Goal: Task Accomplishment & Management: Manage account settings

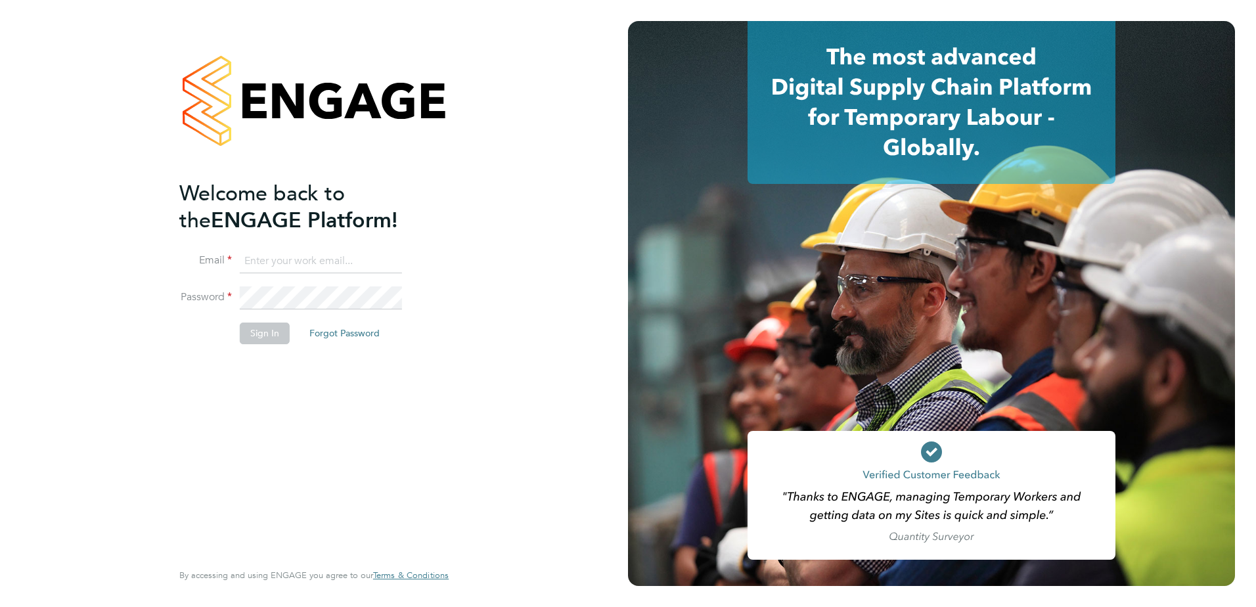
type input "alec.morris@vistry.co.uk"
click at [266, 325] on button "Sign In" at bounding box center [265, 332] width 50 height 21
click at [266, 326] on div "Sorry, we are having problems connecting to our services." at bounding box center [314, 303] width 628 height 607
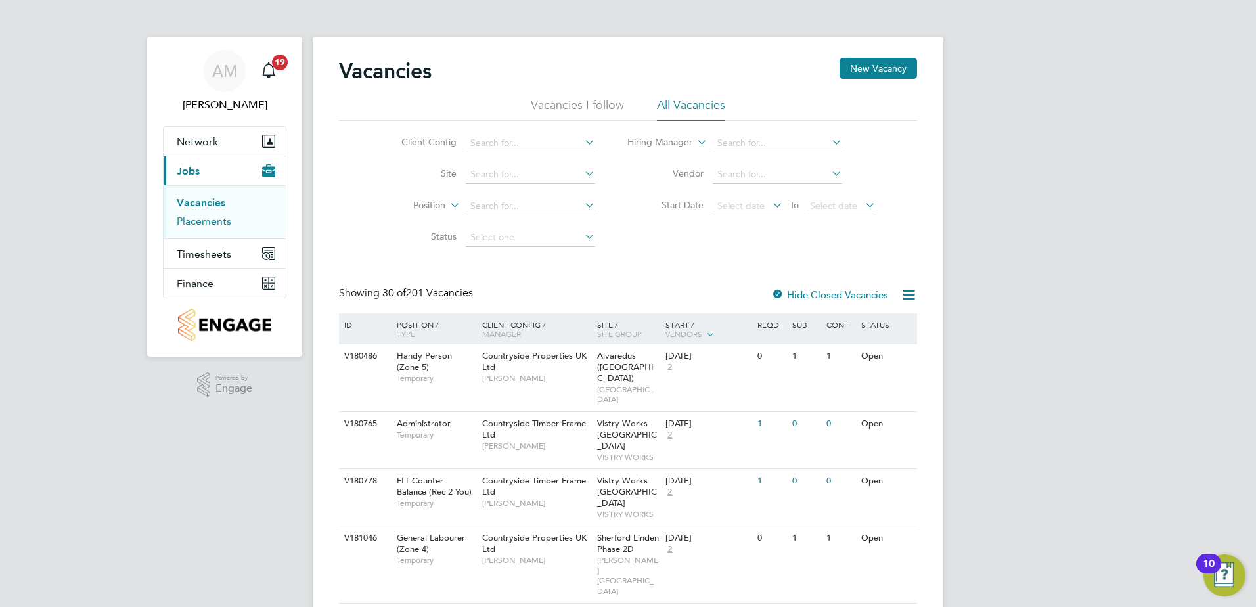
click at [219, 220] on link "Placements" at bounding box center [204, 221] width 55 height 12
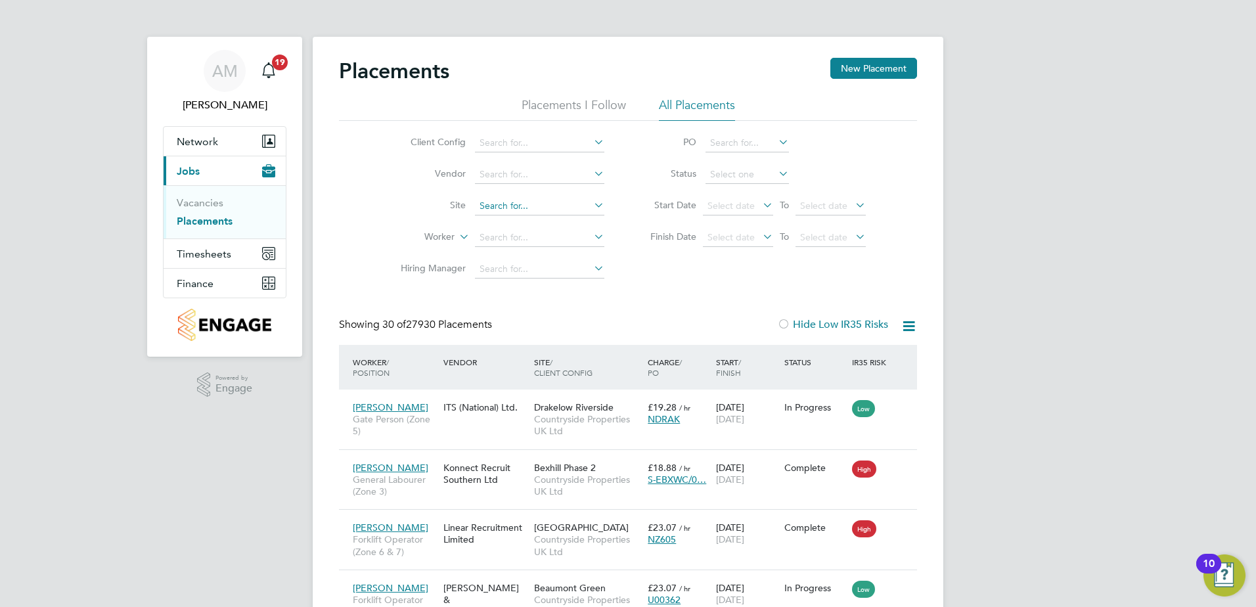
click at [502, 200] on input at bounding box center [539, 206] width 129 height 18
type input "hull"
click at [519, 215] on ul "Hull avington Poverty Lane (Mag hull ) South Midlands Head Office" at bounding box center [539, 242] width 132 height 55
click at [515, 221] on li "Site" at bounding box center [497, 206] width 247 height 32
click at [511, 198] on input at bounding box center [539, 206] width 129 height 18
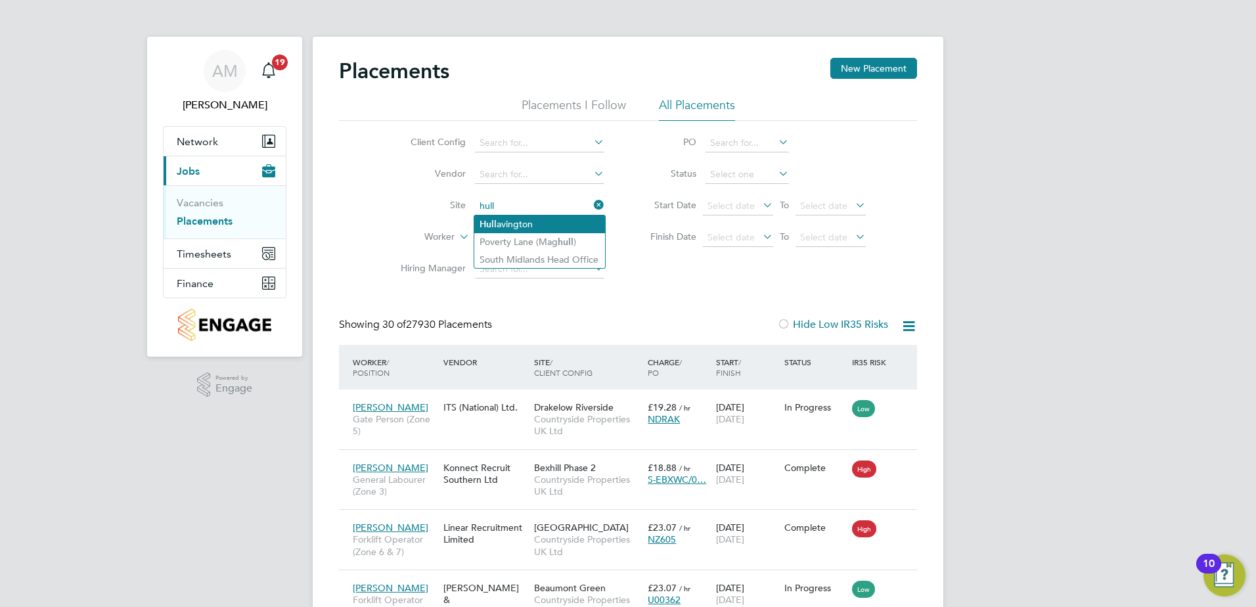
click at [509, 218] on li "Hull avington" at bounding box center [539, 224] width 131 height 18
type input "Hullavington"
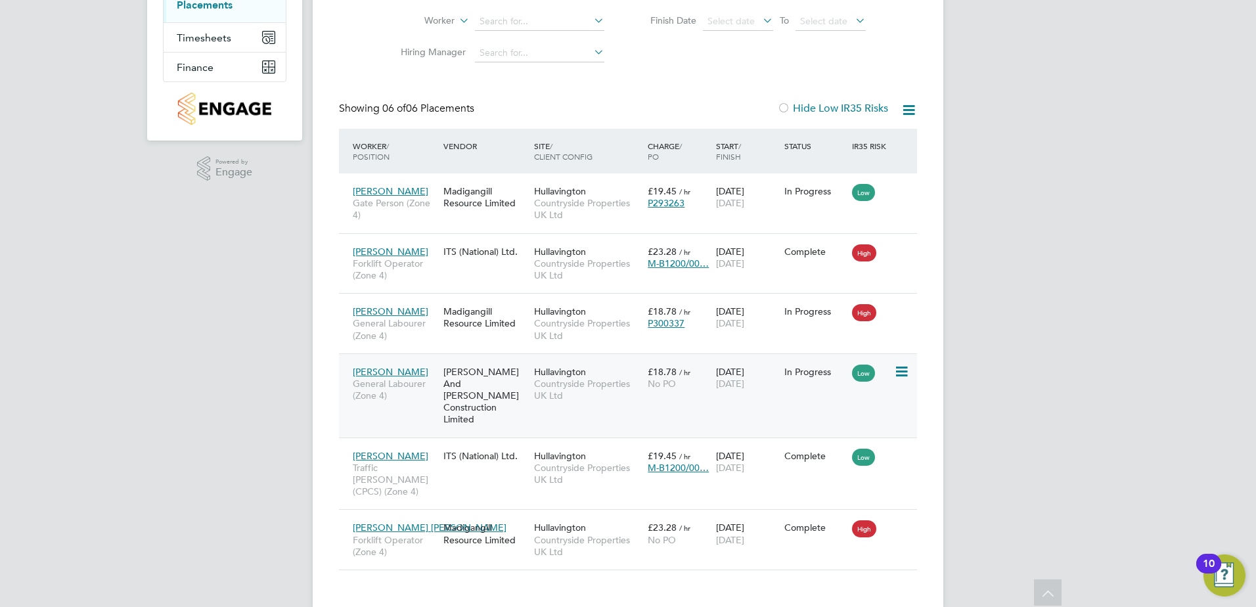
click at [413, 390] on span "General Labourer (Zone 4)" at bounding box center [395, 390] width 84 height 24
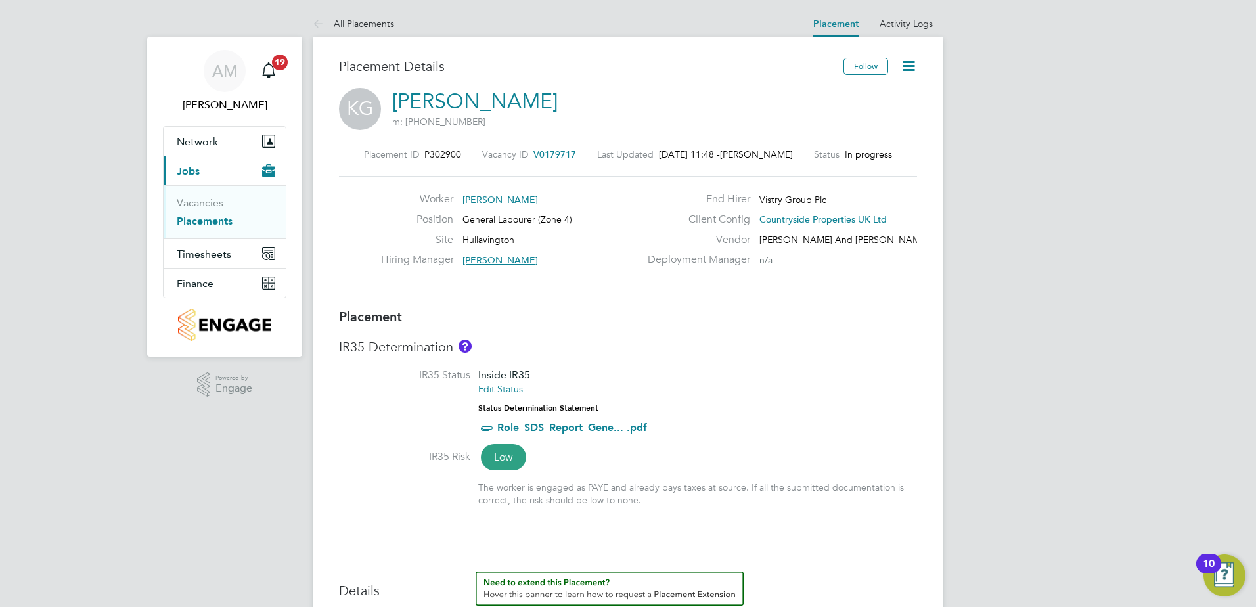
click at [904, 62] on icon at bounding box center [908, 66] width 16 height 16
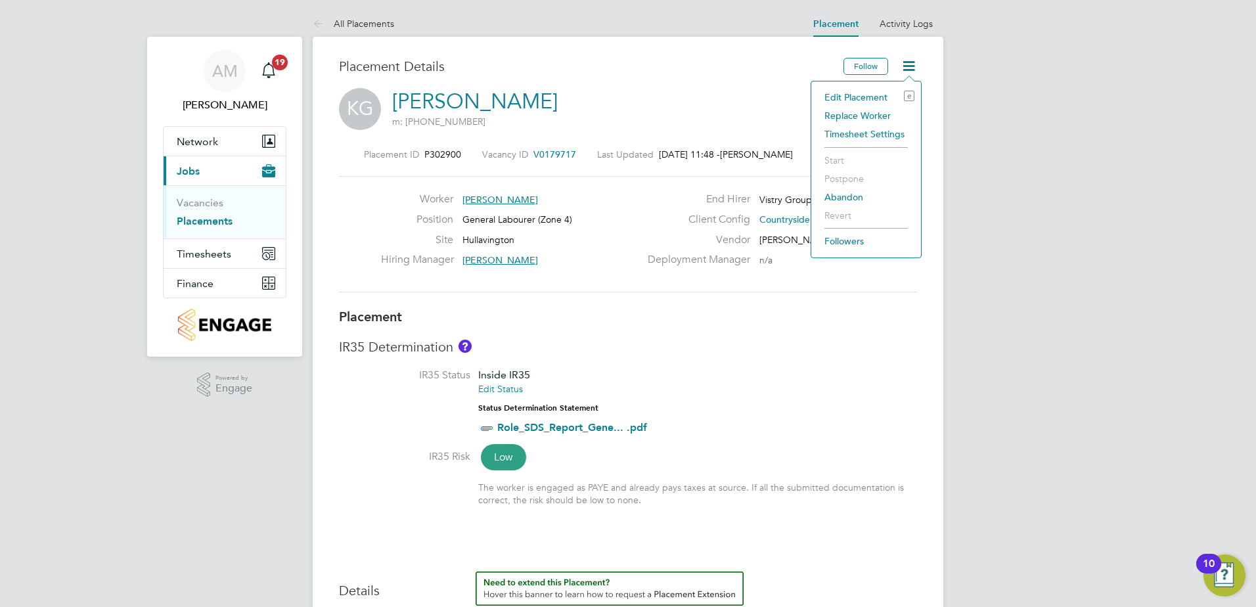
click at [854, 91] on li "Edit Placement e" at bounding box center [866, 97] width 97 height 18
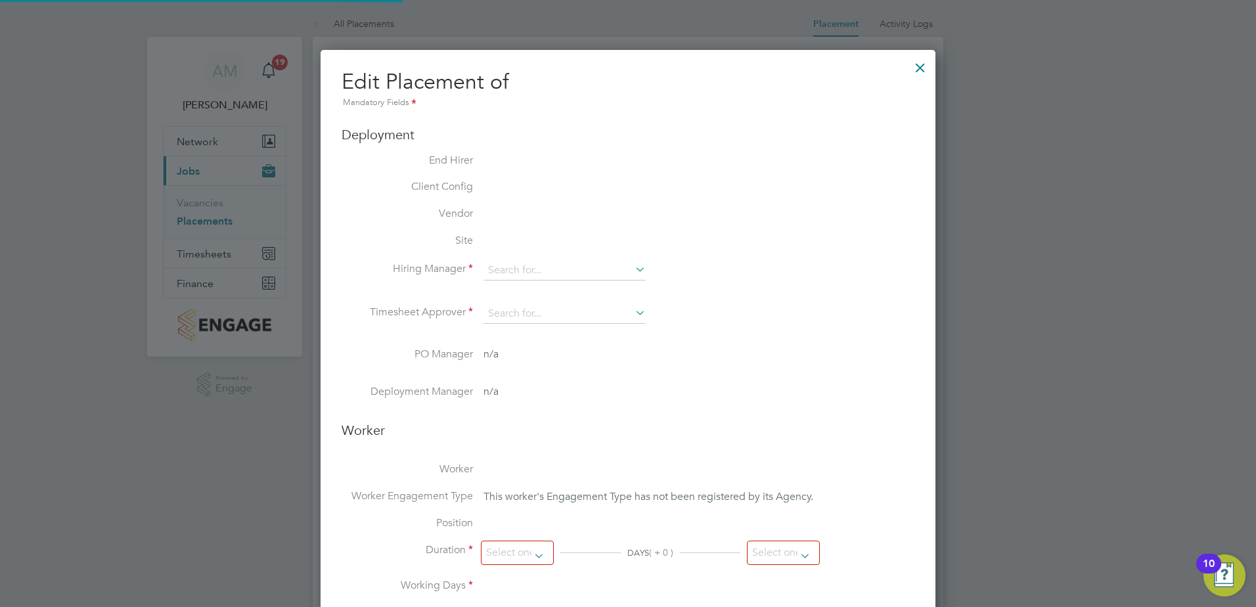
type input "[PERSON_NAME]"
type input "03 Sep 2025"
type input "31 Mar 2026"
type input "08:00"
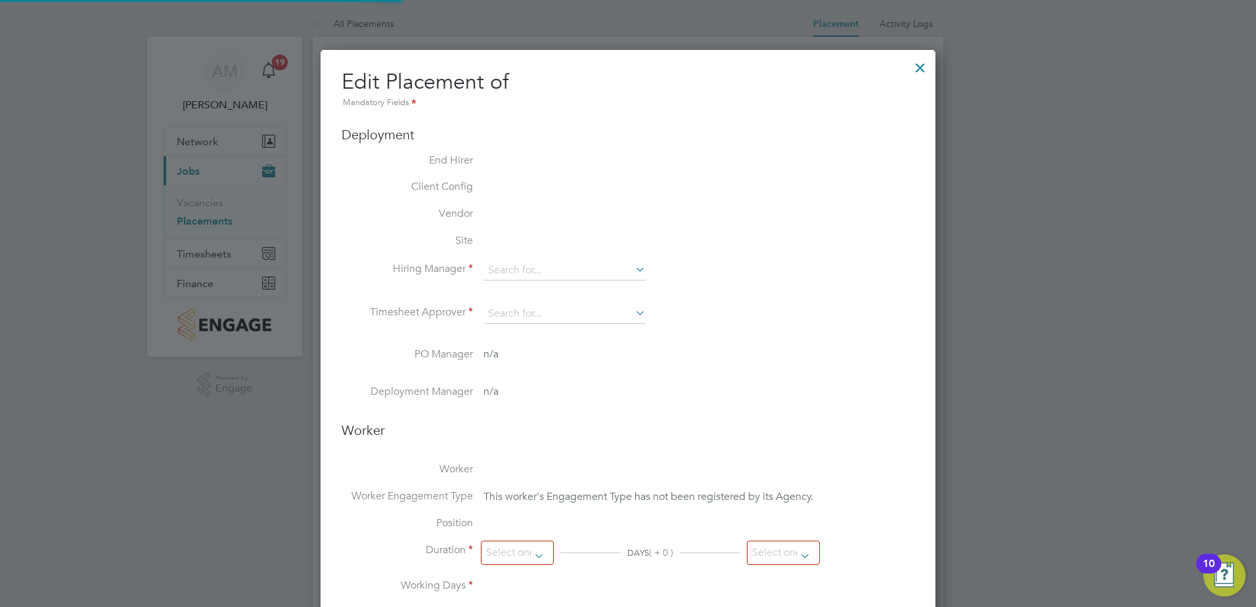
type input "16:00"
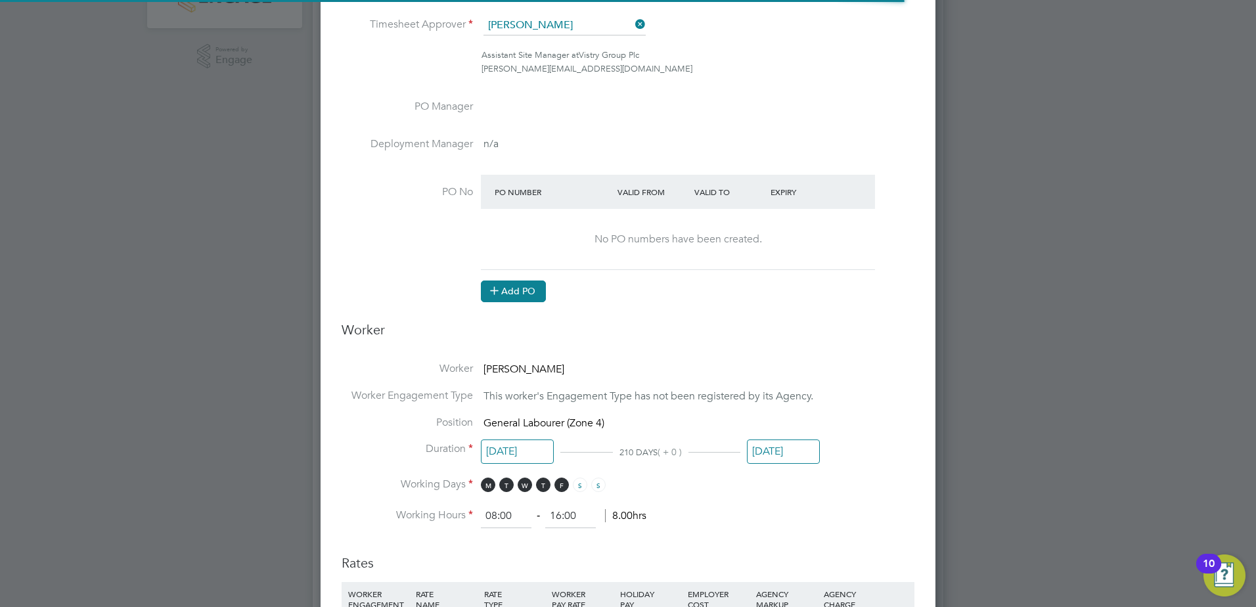
click at [523, 294] on button "Add PO" at bounding box center [513, 290] width 65 height 21
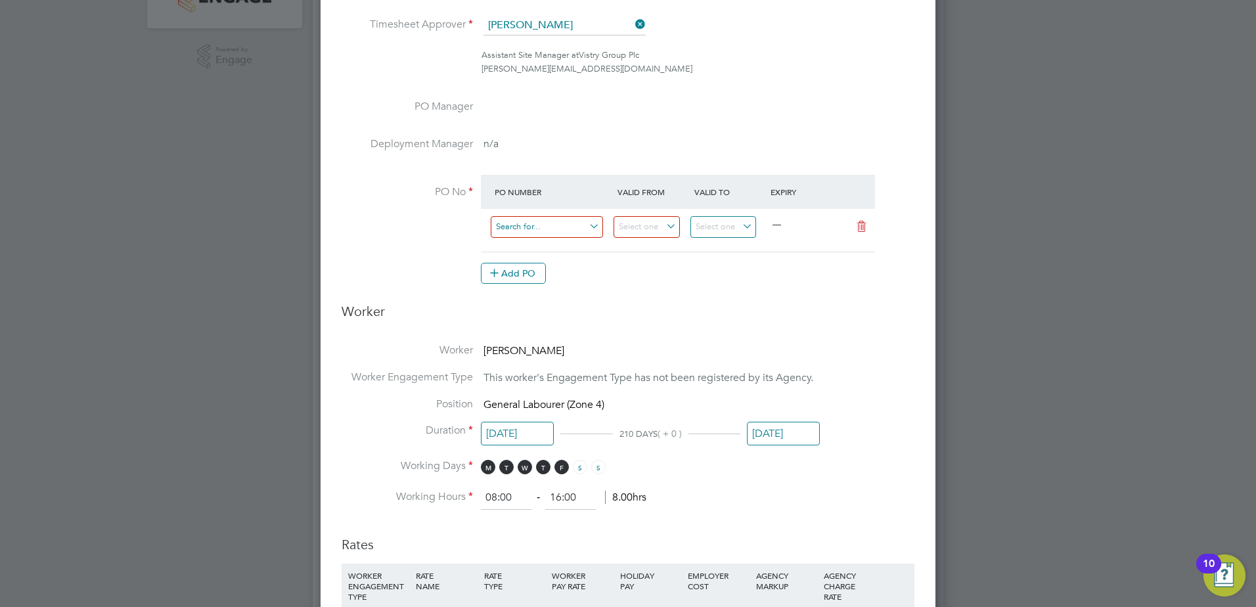
click at [563, 228] on input at bounding box center [547, 227] width 112 height 22
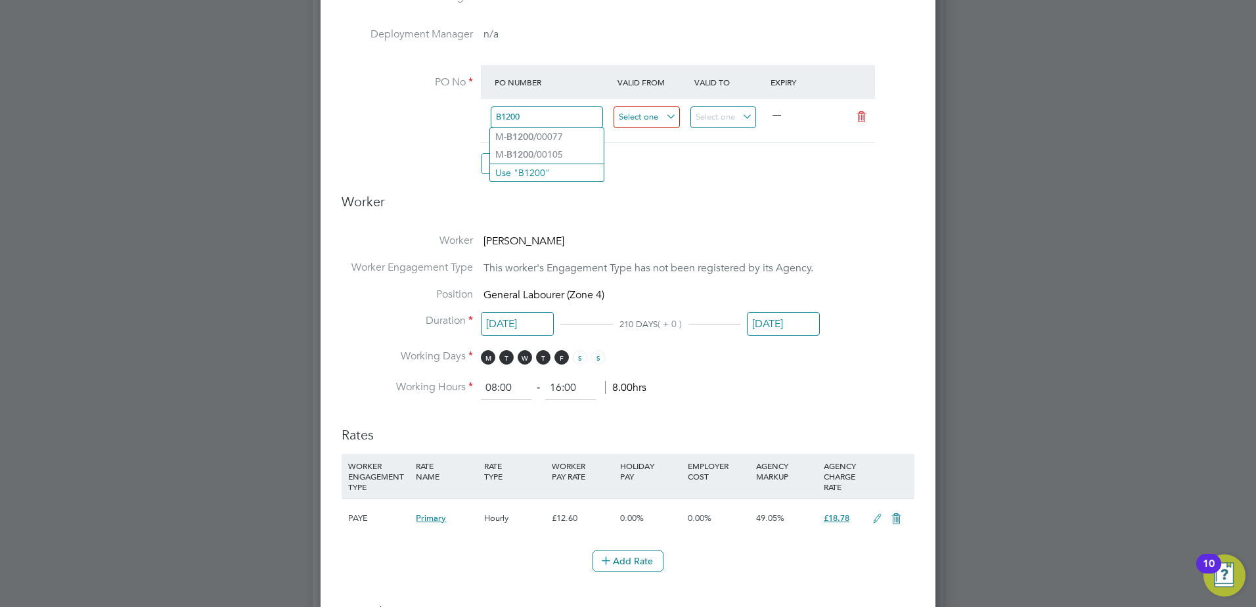
type input "B1200"
click at [655, 121] on input at bounding box center [646, 117] width 66 height 22
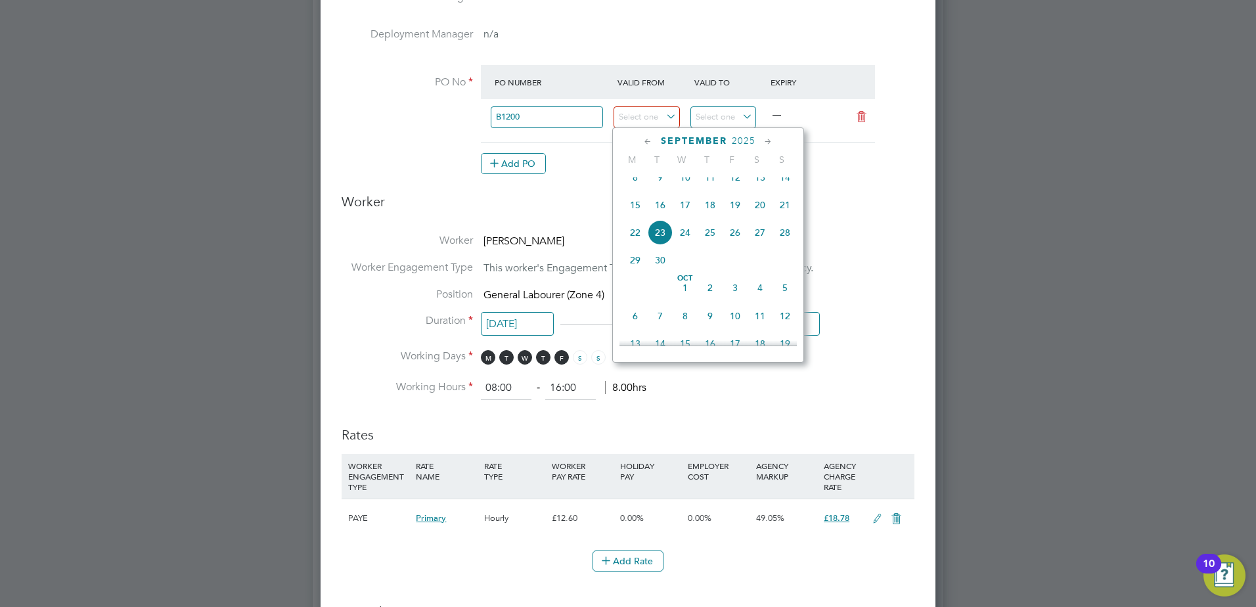
click at [658, 215] on span "16" at bounding box center [659, 204] width 25 height 25
type input "16 Sep 2025"
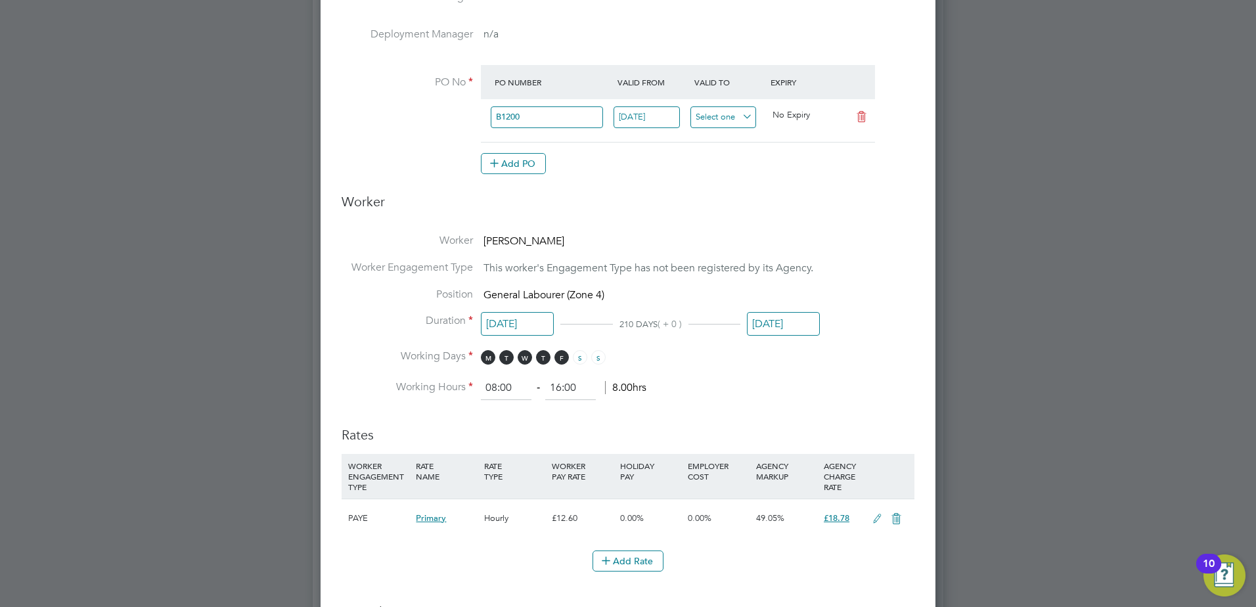
click at [706, 110] on input at bounding box center [723, 117] width 66 height 22
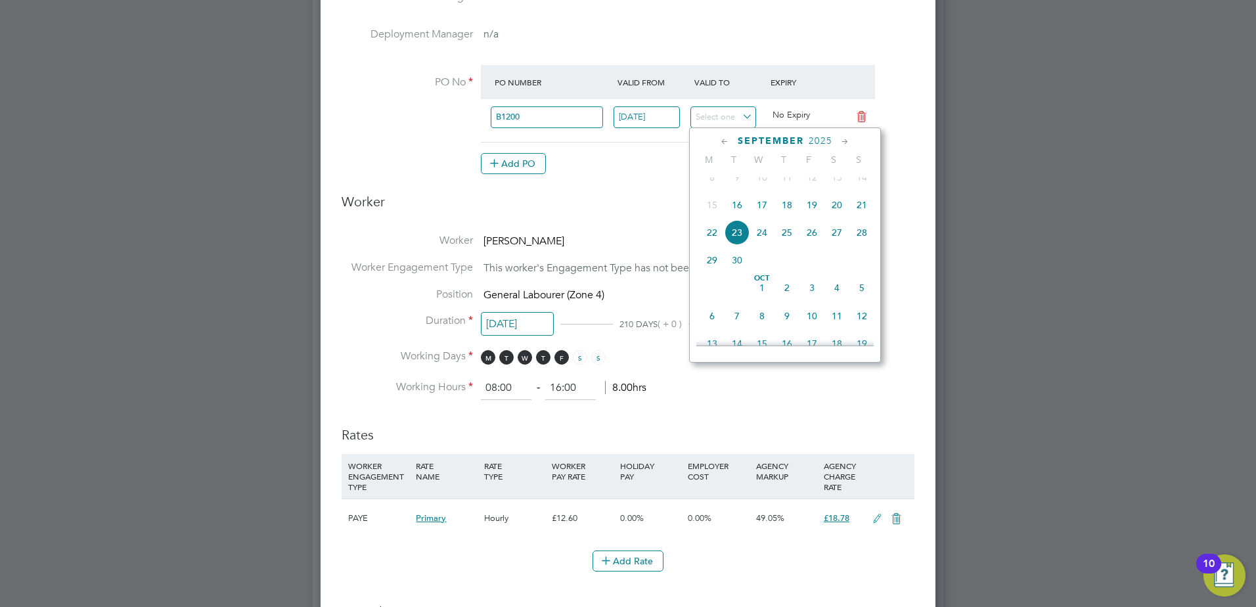
click at [845, 137] on icon at bounding box center [845, 142] width 12 height 14
click at [779, 237] on span "18" at bounding box center [786, 224] width 25 height 25
type input "18 Dec 2025"
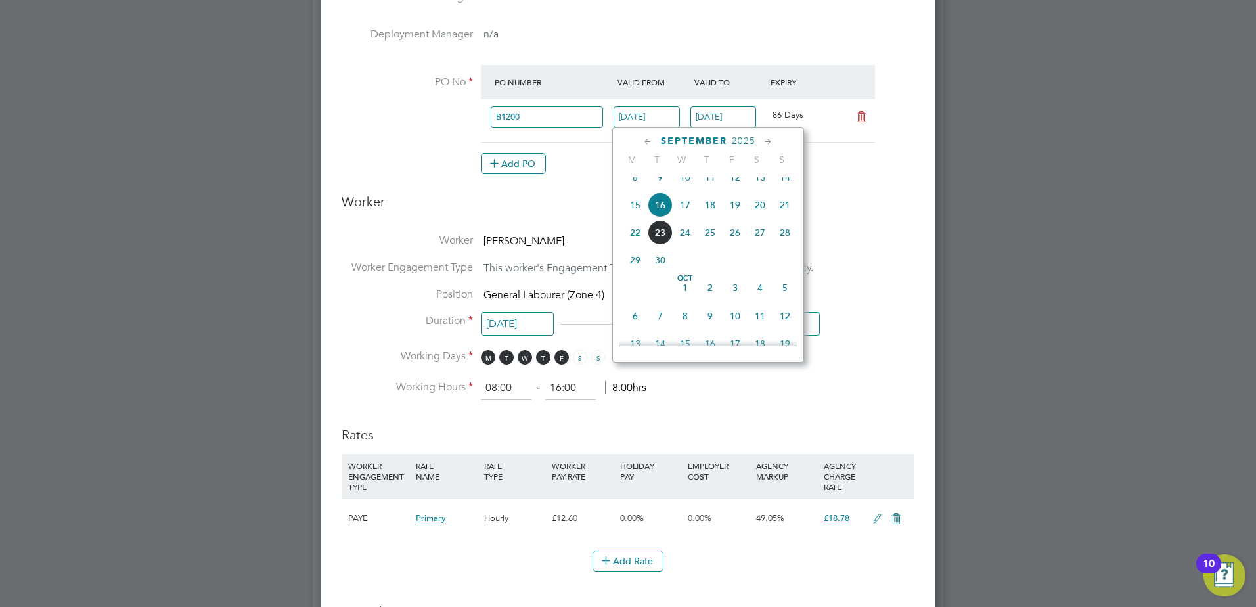
click at [644, 110] on input "16 Sep 2025" at bounding box center [646, 117] width 66 height 22
click at [645, 137] on icon at bounding box center [648, 142] width 12 height 14
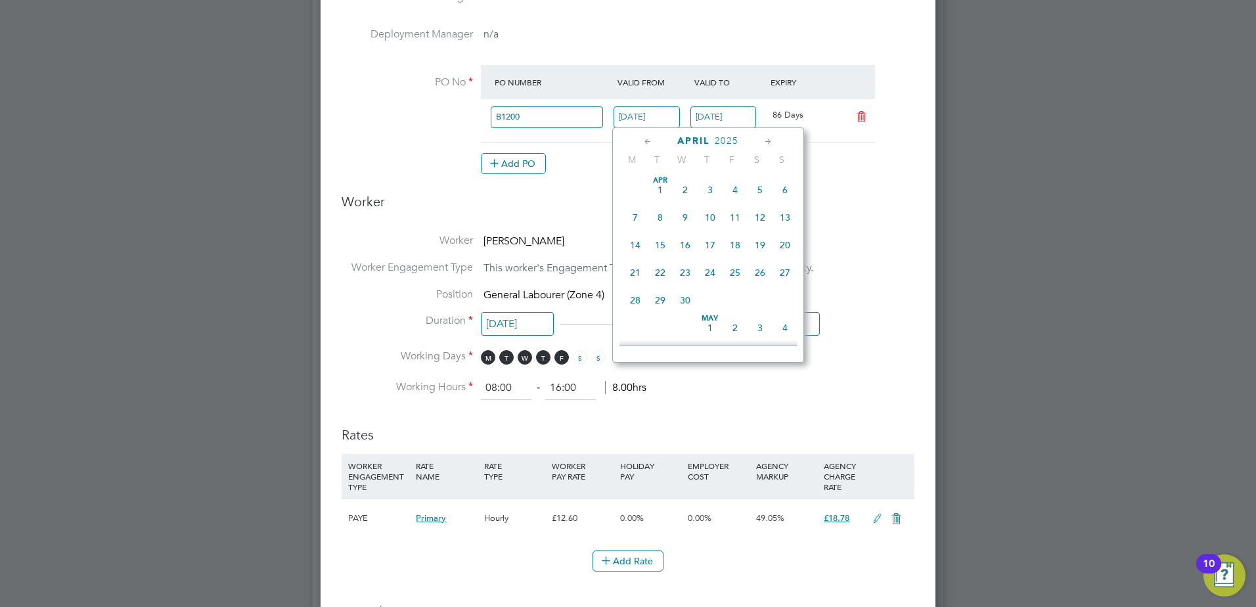
click at [645, 137] on icon at bounding box center [648, 142] width 12 height 14
click at [659, 259] on div "Feb 1 2 3 4 5 6 7 8 9 10 11 12 13 14 15 16 17 18 19 20 21 22 23 24 25 26 27 28" at bounding box center [716, 246] width 194 height 139
click at [694, 250] on span "12" at bounding box center [684, 244] width 25 height 25
type input "12 Feb 2025"
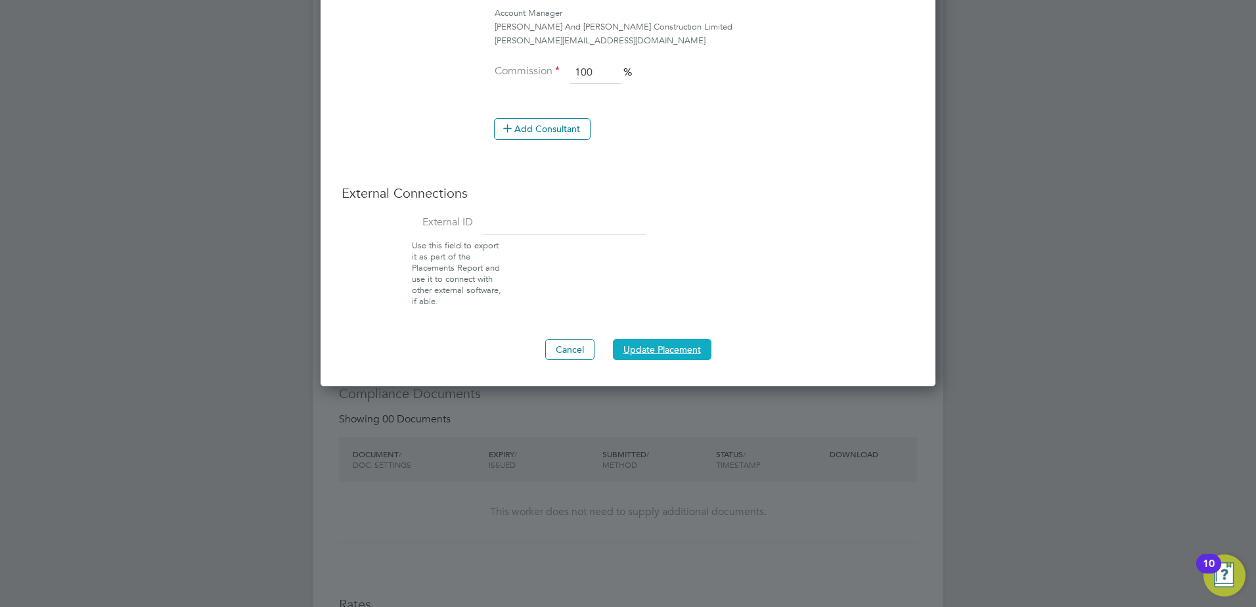
click at [668, 345] on button "Update Placement" at bounding box center [662, 349] width 98 height 21
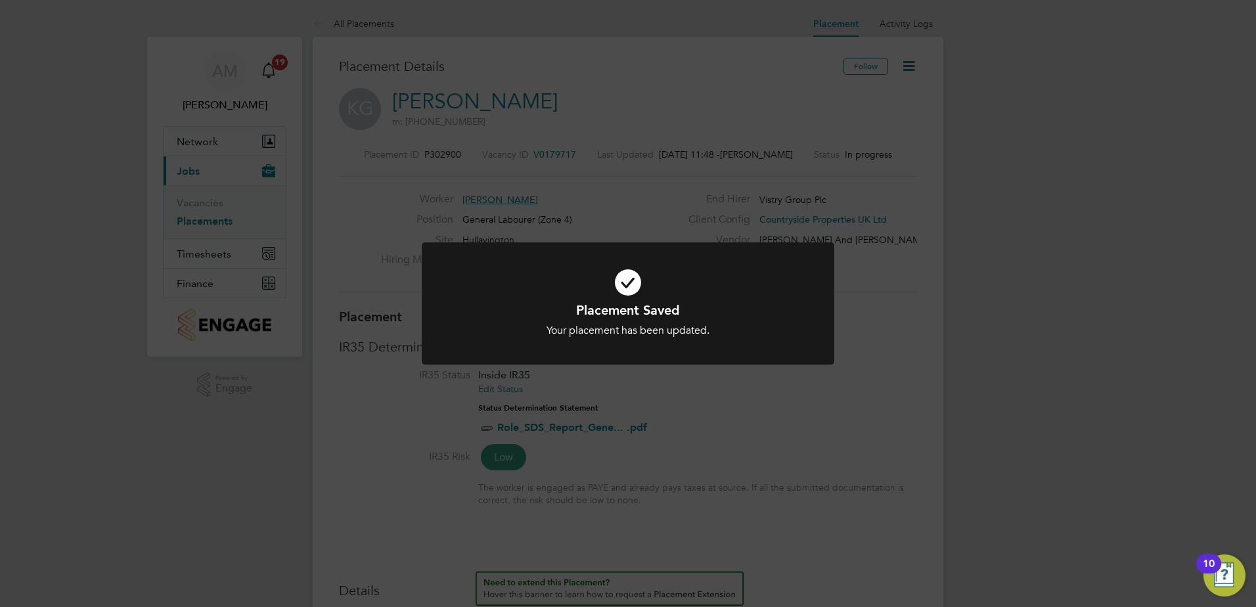
click at [204, 221] on div "Placement Saved Your placement has been updated. Cancel Okay" at bounding box center [628, 303] width 1256 height 607
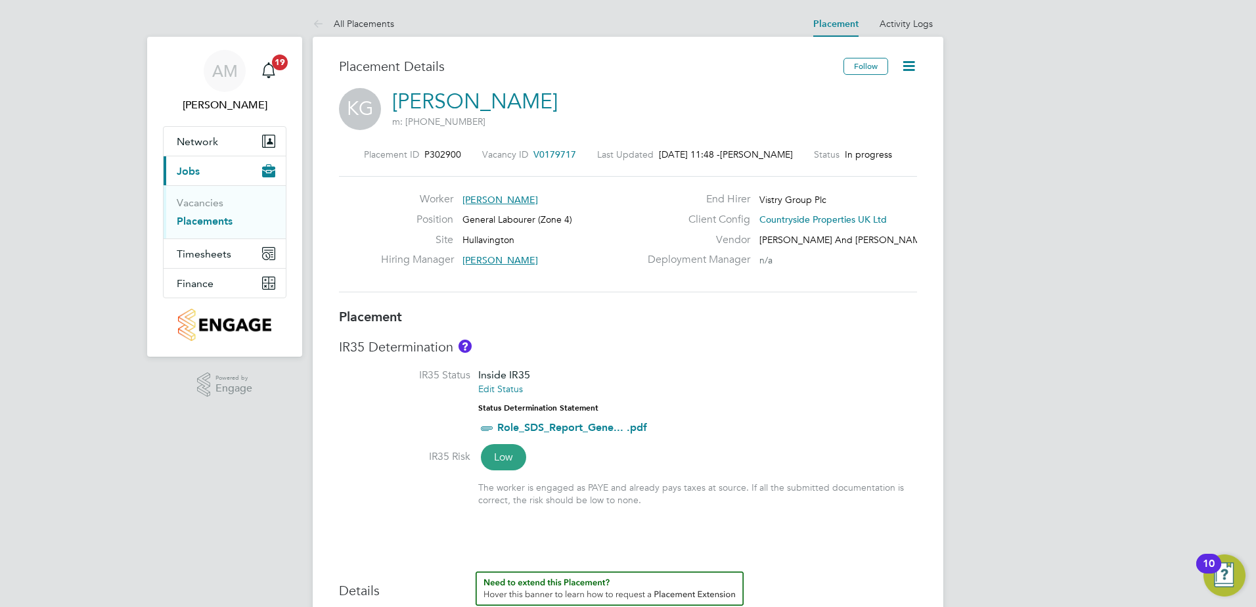
click at [206, 226] on link "Placements" at bounding box center [205, 221] width 56 height 12
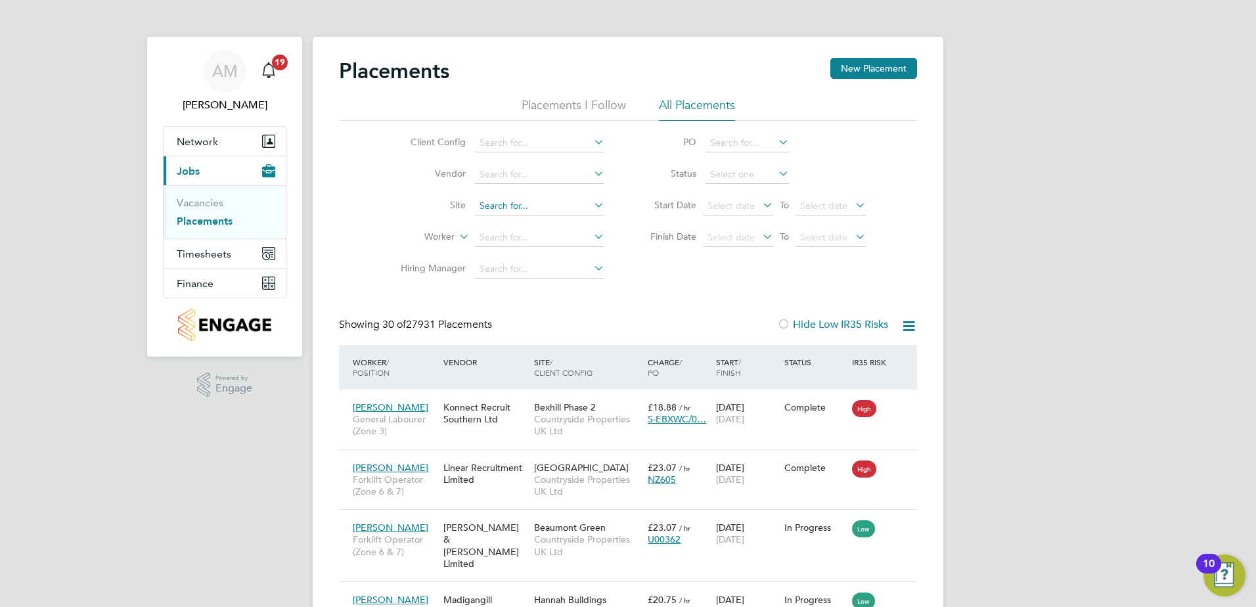
click at [504, 213] on input at bounding box center [539, 206] width 129 height 18
click at [520, 220] on li "Hull avington" at bounding box center [539, 224] width 131 height 18
type input "Hullavington"
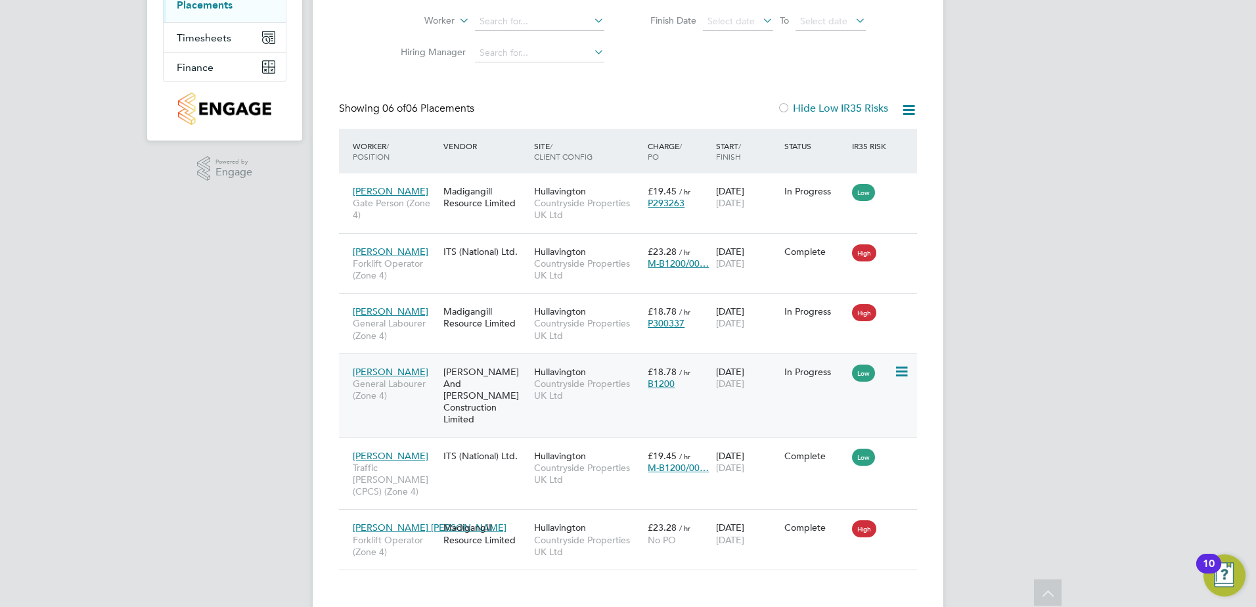
click at [418, 372] on span "Kingsley Griffiths" at bounding box center [391, 372] width 76 height 12
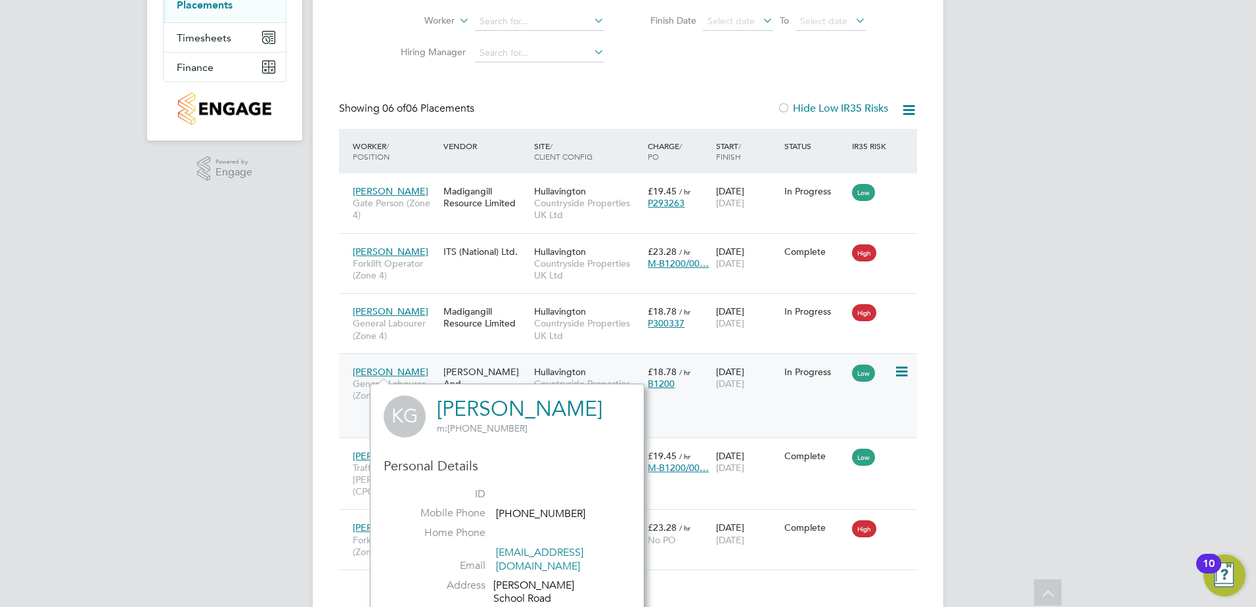
click at [749, 420] on div "Kingsley Griffiths General Labourer (Zone 4) O'Neill And Brennan Construction L…" at bounding box center [628, 395] width 578 height 84
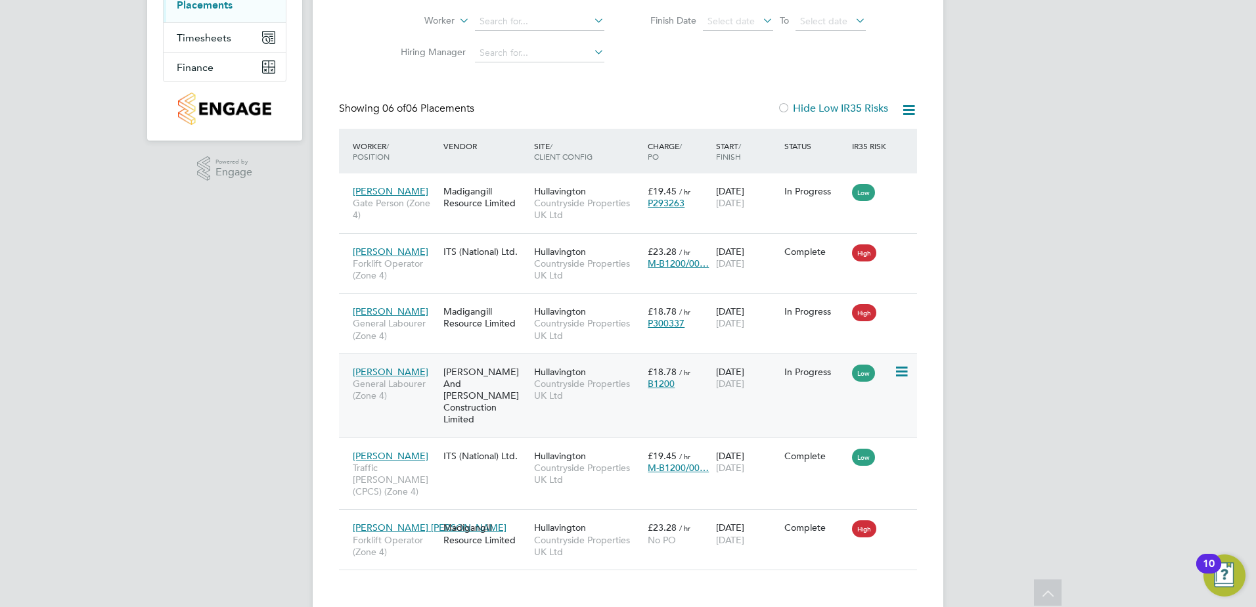
click at [709, 377] on div "£18.78 / hr B1200" at bounding box center [678, 377] width 68 height 37
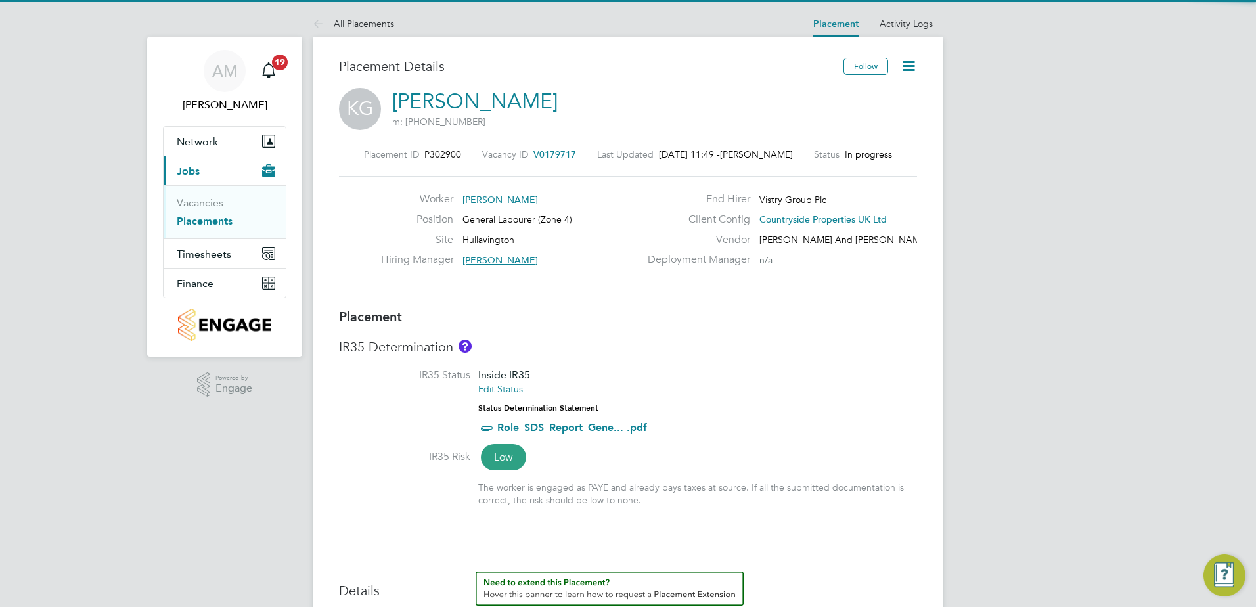
click at [917, 66] on icon at bounding box center [908, 66] width 16 height 16
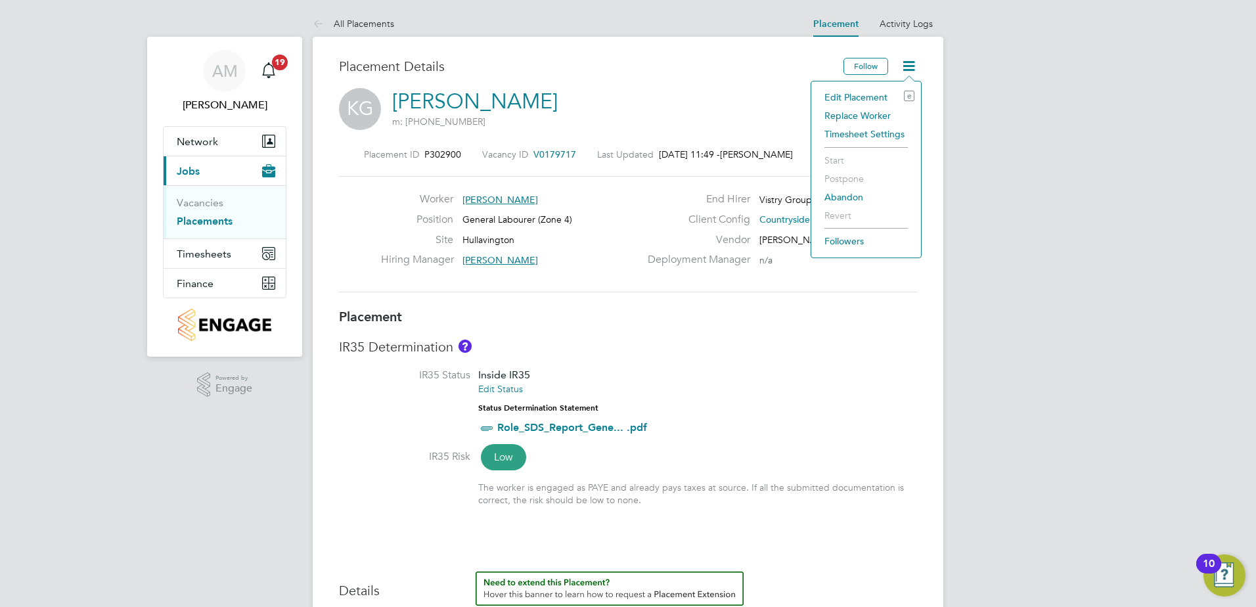
click at [867, 97] on li "Edit Placement e" at bounding box center [866, 97] width 97 height 18
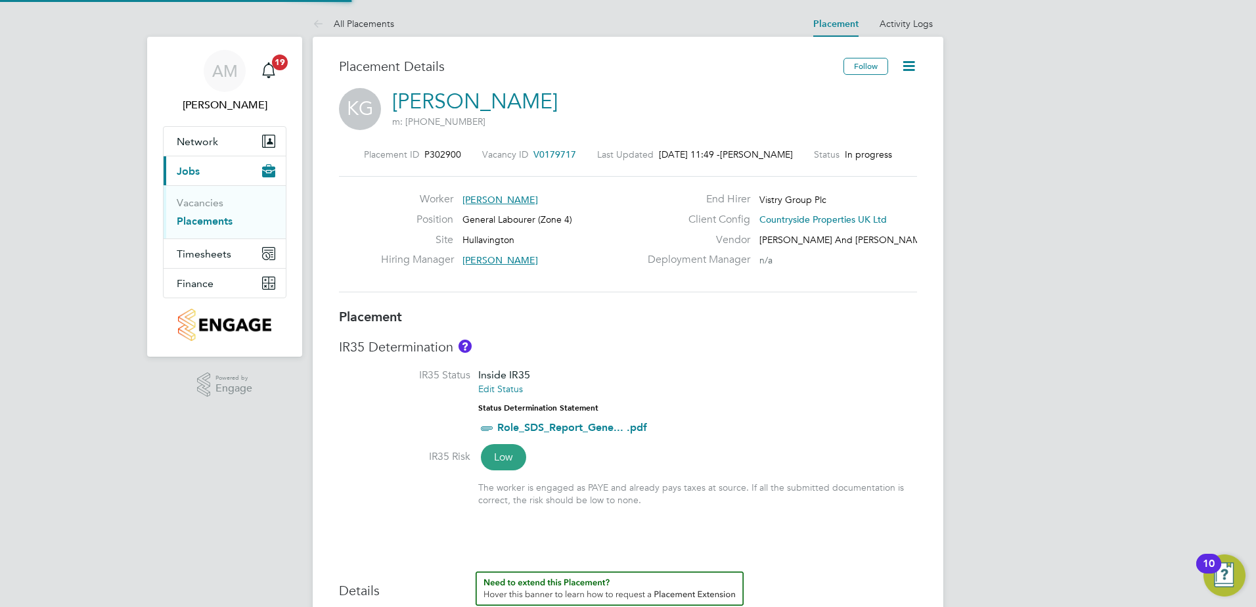
type input "Liam Wheeler"
type input "03 Sep 2025"
type input "[DATE]"
type input "08:00"
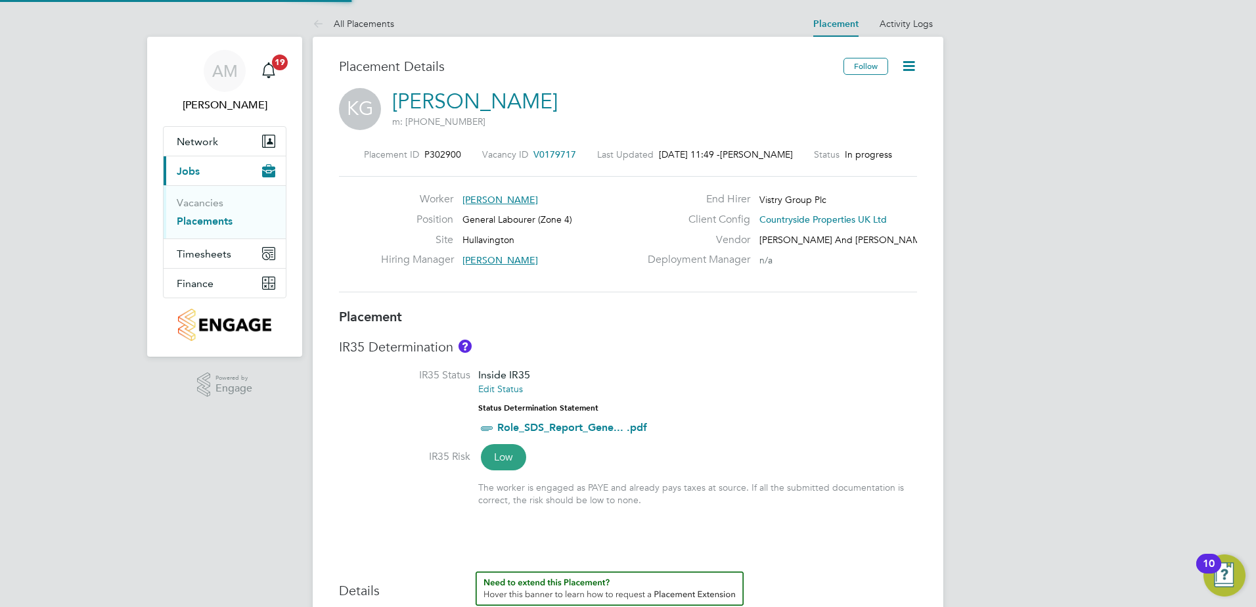
type input "16:00"
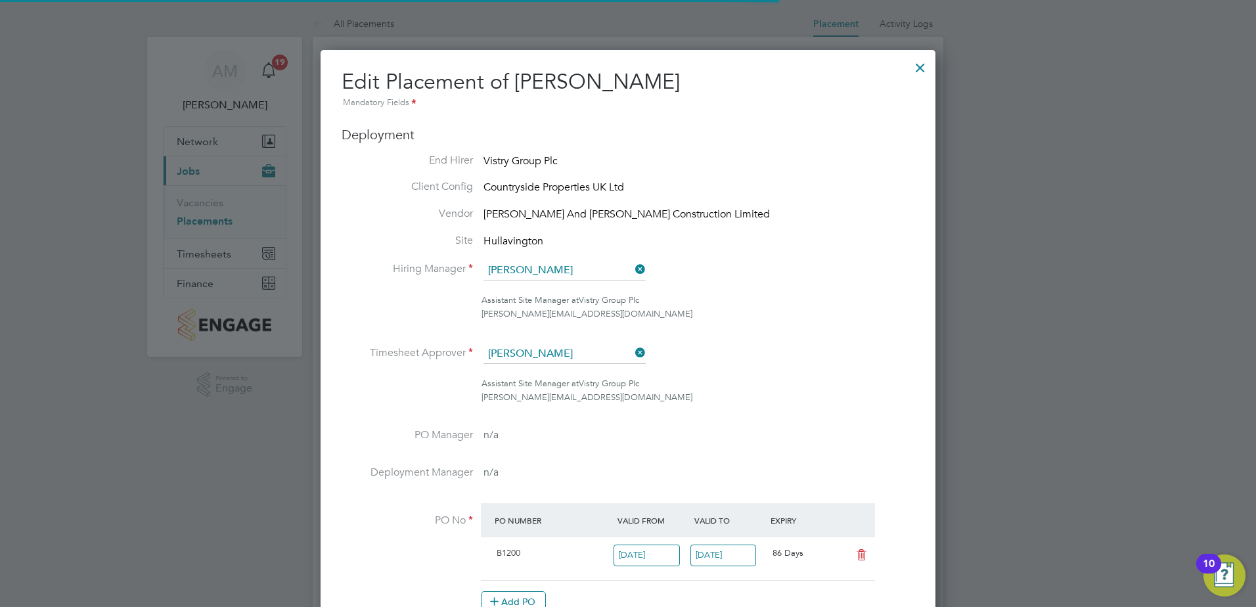
scroll to position [7, 7]
click at [927, 66] on div at bounding box center [920, 65] width 24 height 24
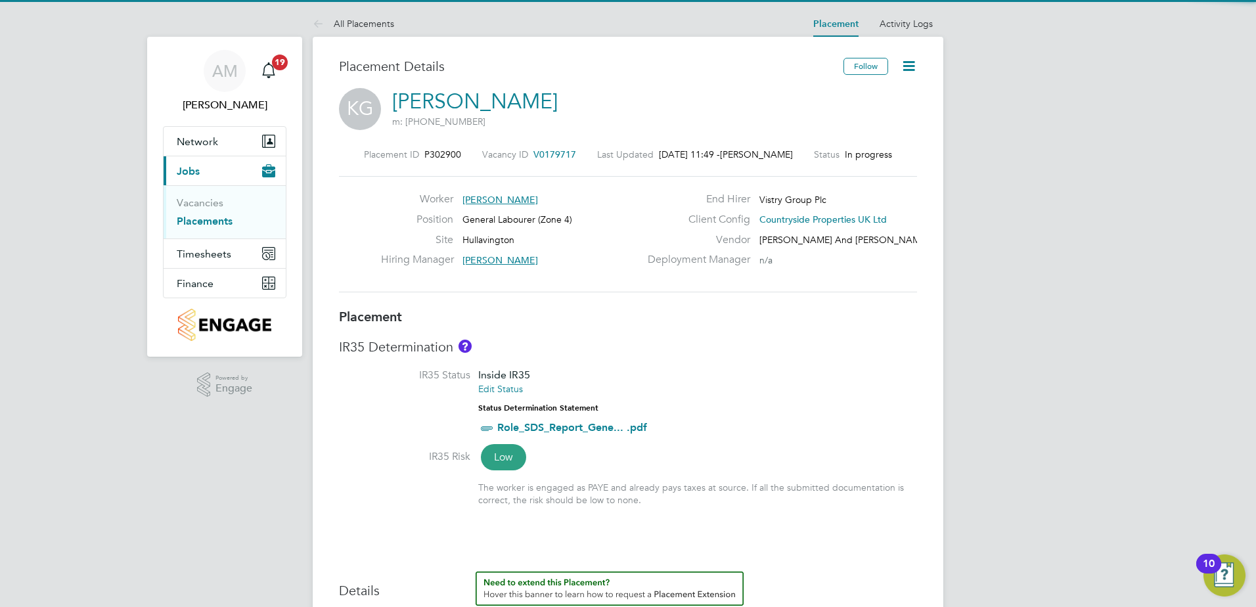
click at [200, 220] on link "Placements" at bounding box center [205, 221] width 56 height 12
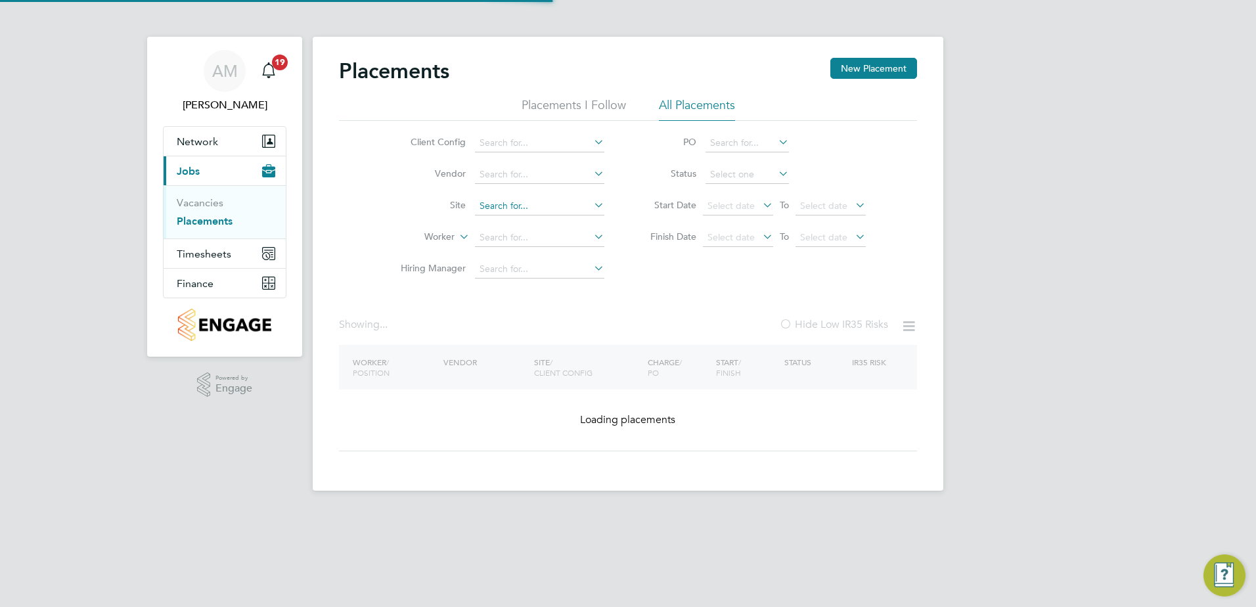
click at [492, 199] on input at bounding box center [539, 206] width 129 height 18
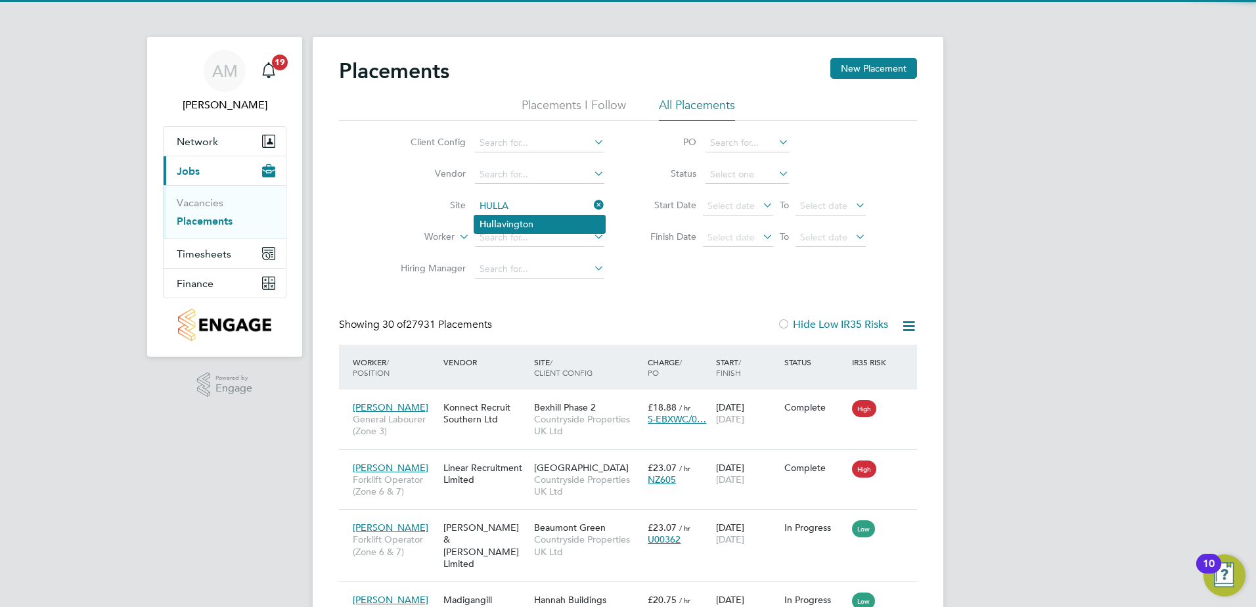
click at [527, 223] on li "Hulla vington" at bounding box center [539, 224] width 131 height 18
type input "Hullavington"
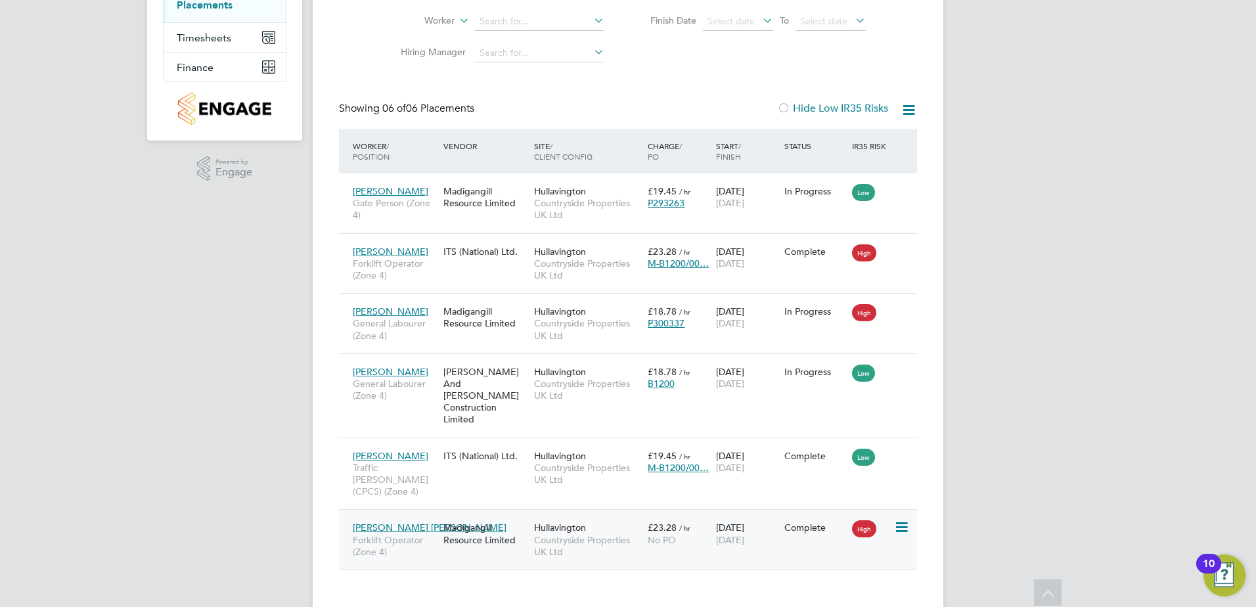
click at [388, 521] on span "[PERSON_NAME] [PERSON_NAME]" at bounding box center [430, 527] width 154 height 12
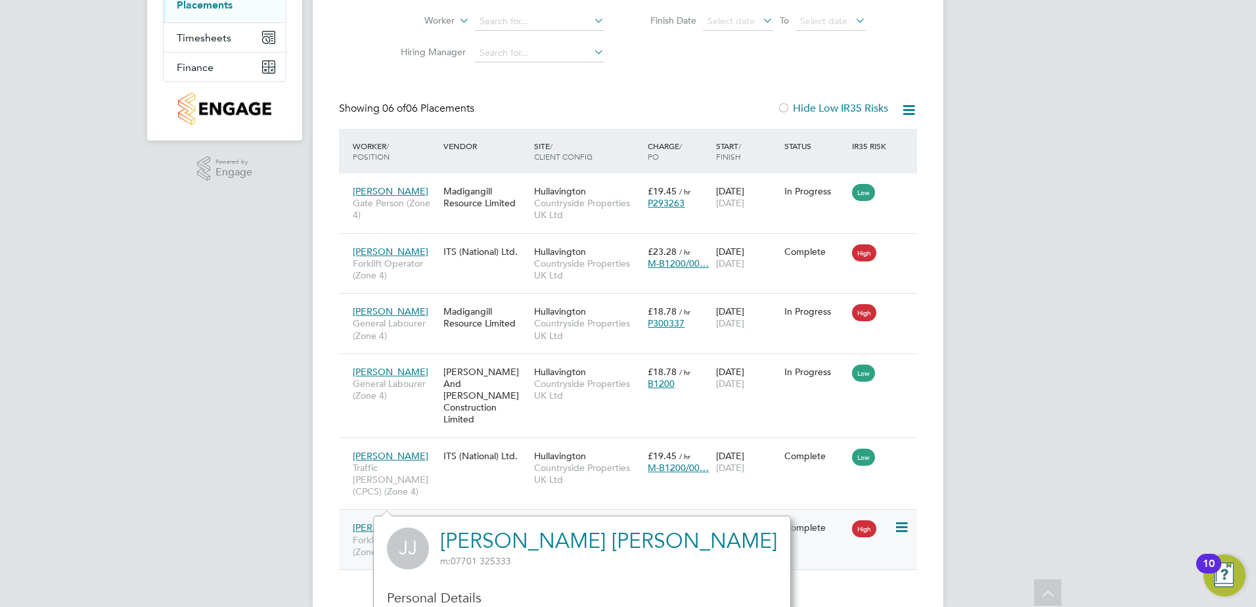
click at [412, 521] on span "[PERSON_NAME] [PERSON_NAME]" at bounding box center [430, 527] width 154 height 12
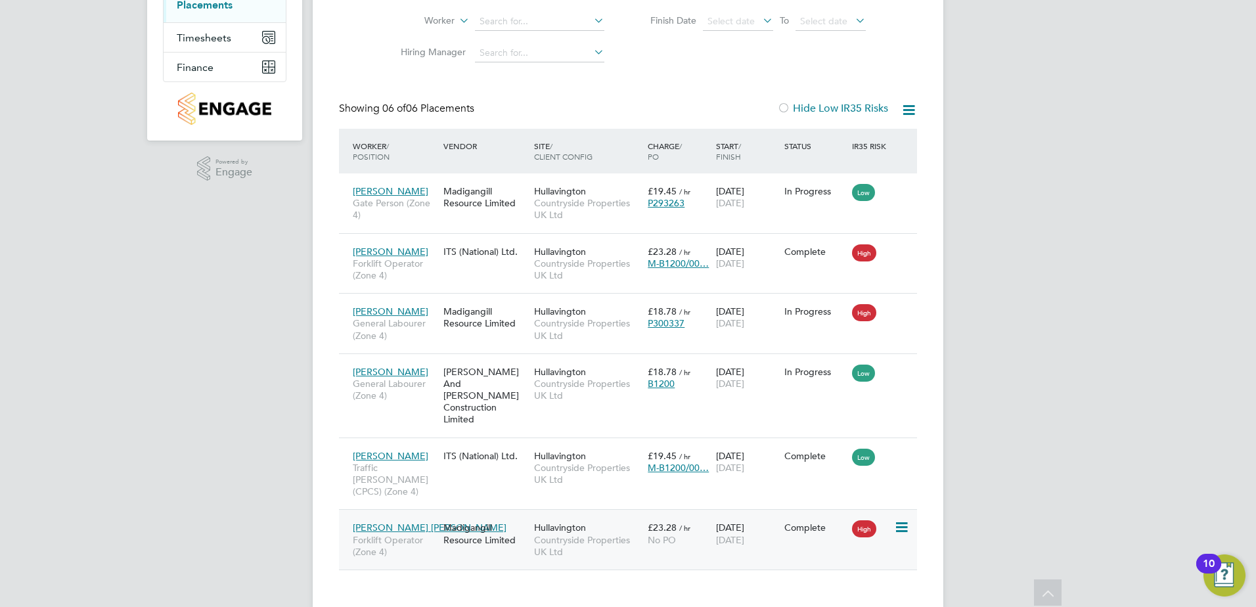
click at [895, 519] on icon at bounding box center [900, 527] width 13 height 16
click at [930, 500] on div "Placements New Placement Placements I Follow All Placements Client Config Vendo…" at bounding box center [628, 215] width 630 height 789
click at [483, 515] on div "Madigangill Resource Limited" at bounding box center [485, 533] width 91 height 37
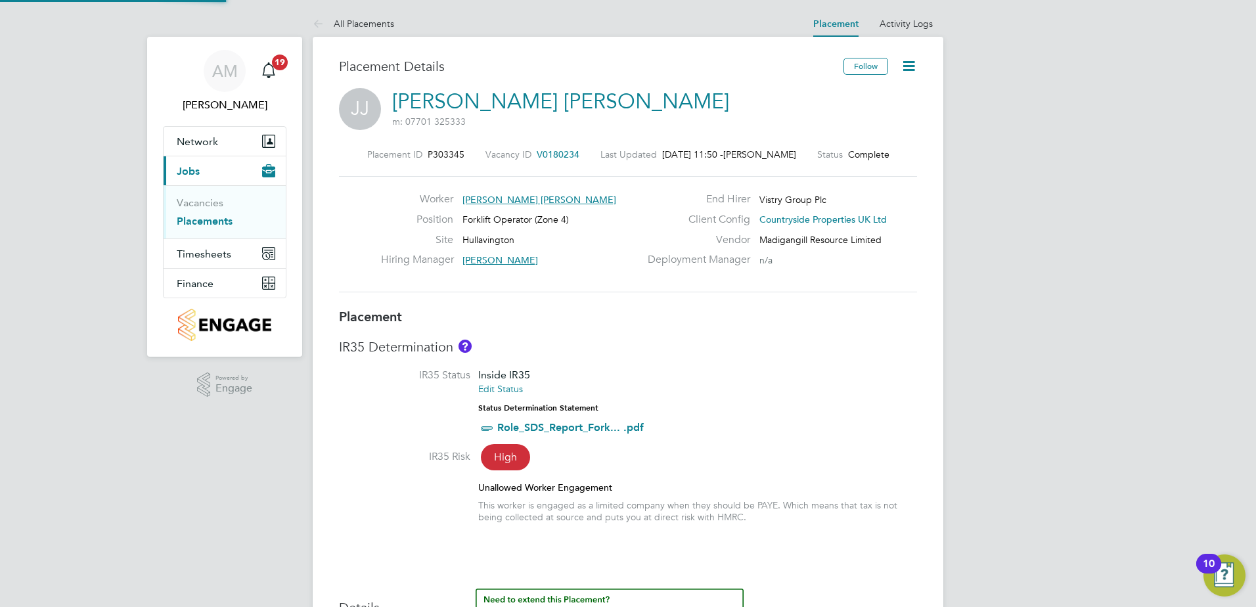
click at [911, 69] on icon at bounding box center [908, 66] width 16 height 16
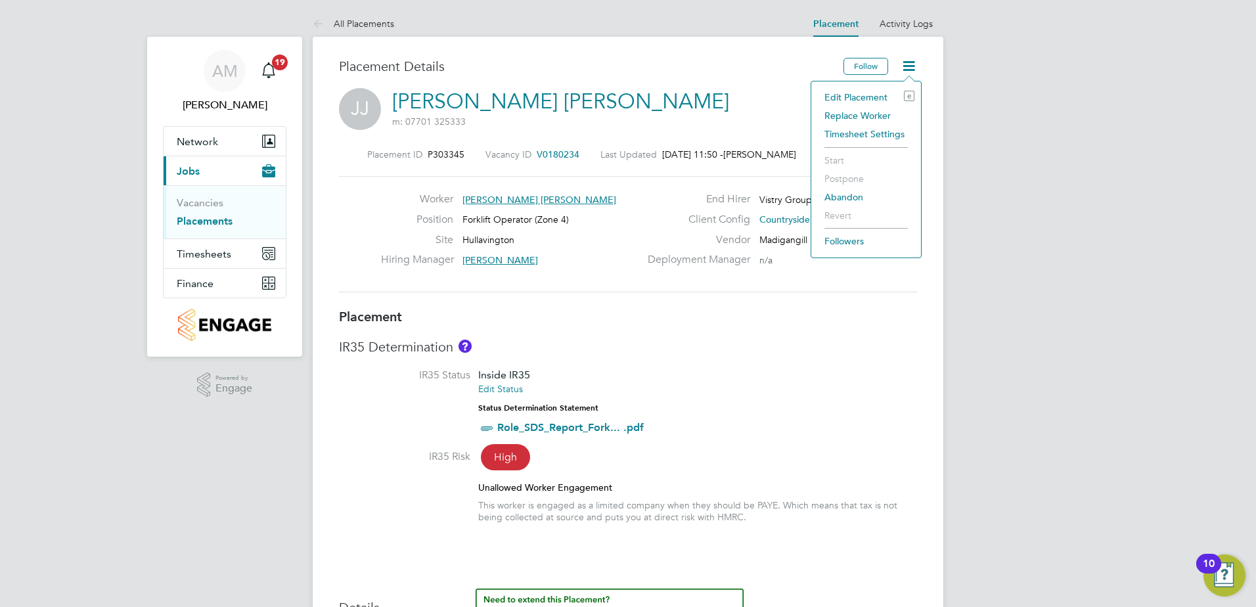
click at [858, 93] on li "Edit Placement e" at bounding box center [866, 97] width 97 height 18
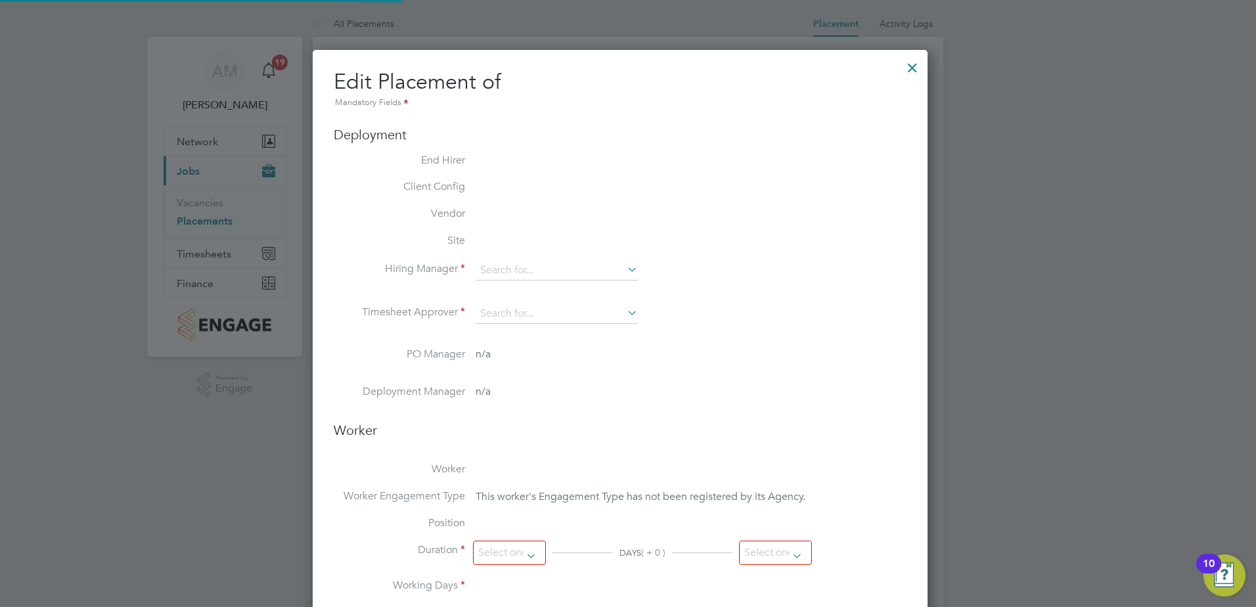
type input "[PERSON_NAME]"
type input "[DATE]"
type input "08:00"
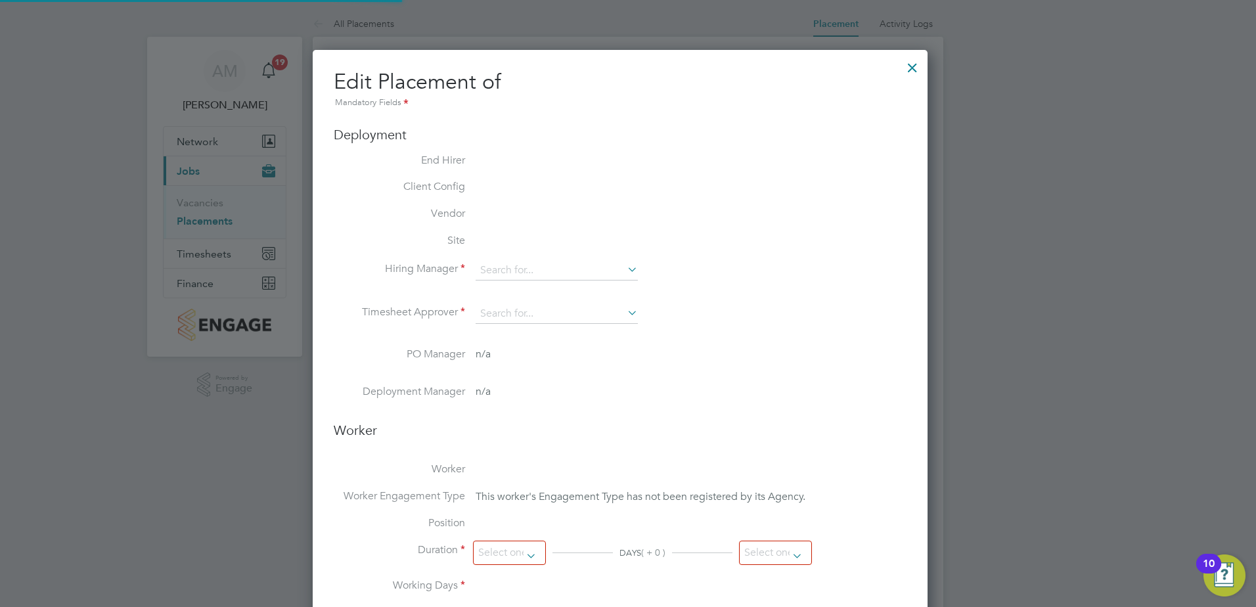
type input "17:00"
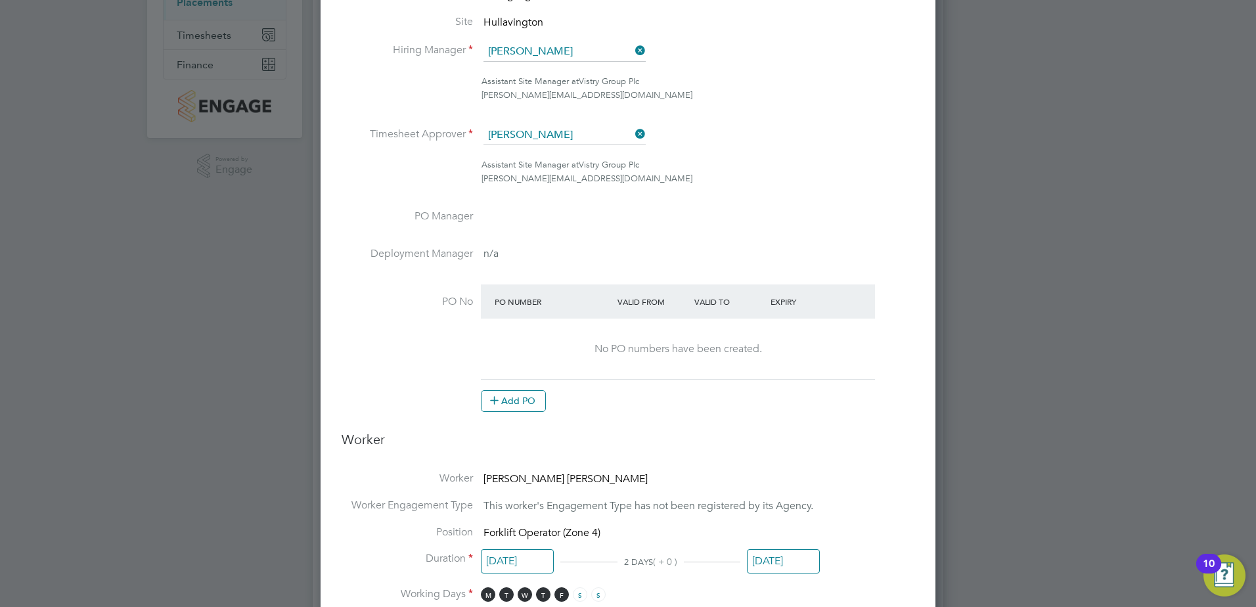
click at [518, 410] on button "Add PO" at bounding box center [513, 400] width 65 height 21
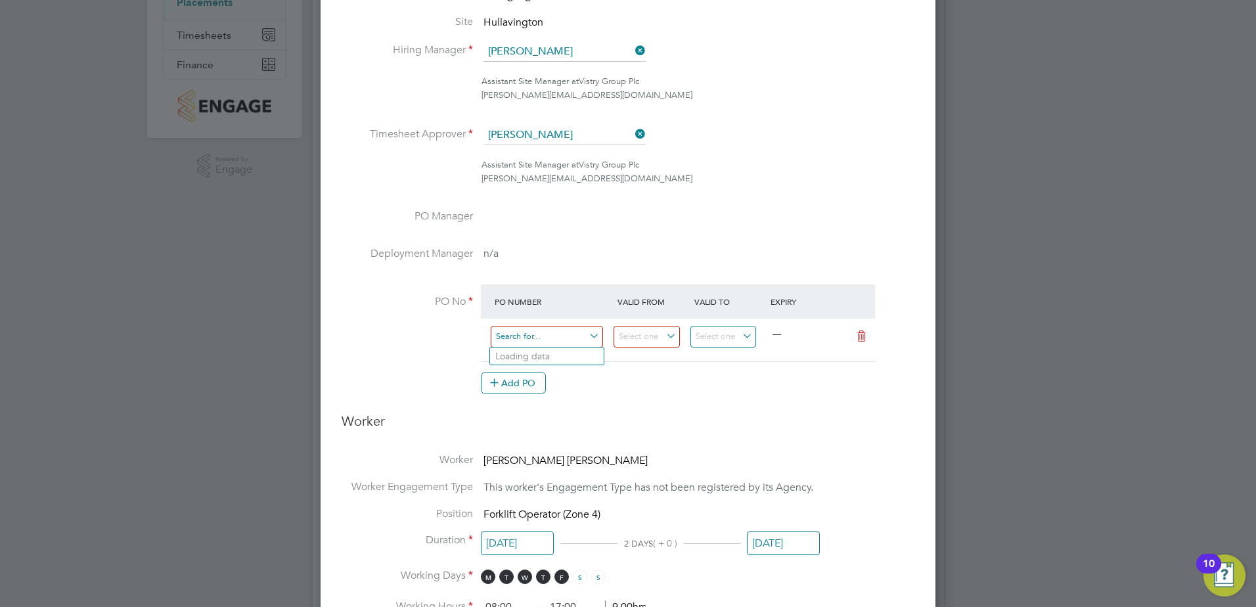
drag, startPoint x: 535, startPoint y: 328, endPoint x: 551, endPoint y: 327, distance: 15.8
click at [537, 328] on input at bounding box center [547, 337] width 112 height 22
type input "B12000"
click at [655, 338] on input at bounding box center [646, 337] width 66 height 22
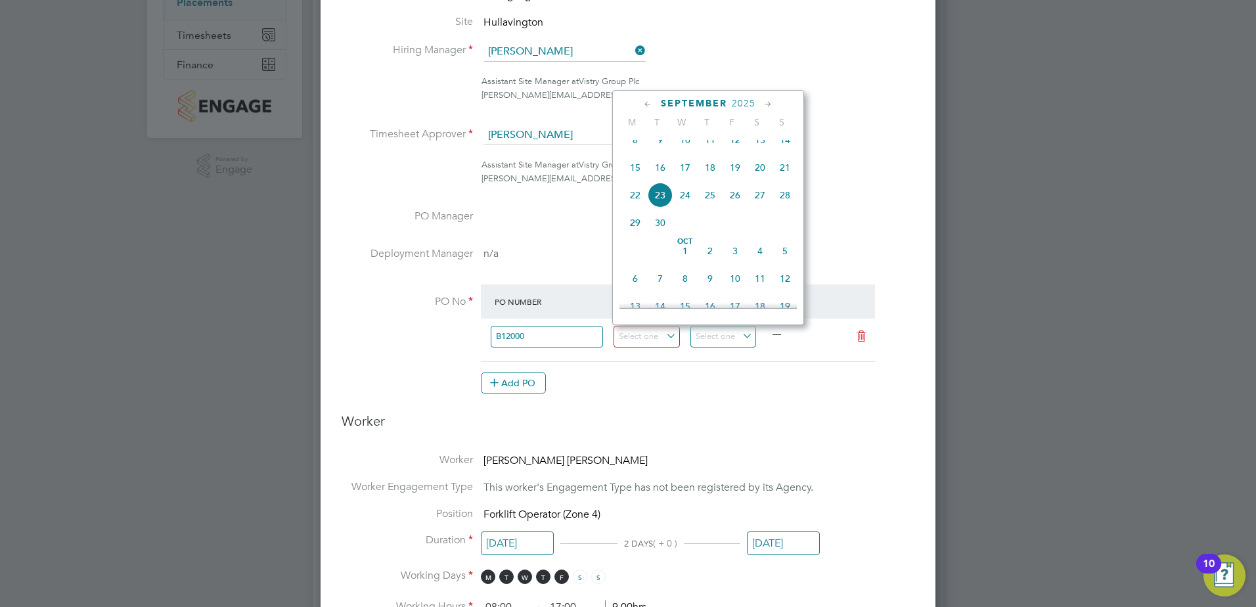
click at [647, 101] on icon at bounding box center [648, 104] width 12 height 14
click at [669, 216] on span "15" at bounding box center [659, 203] width 25 height 25
type input "[DATE]"
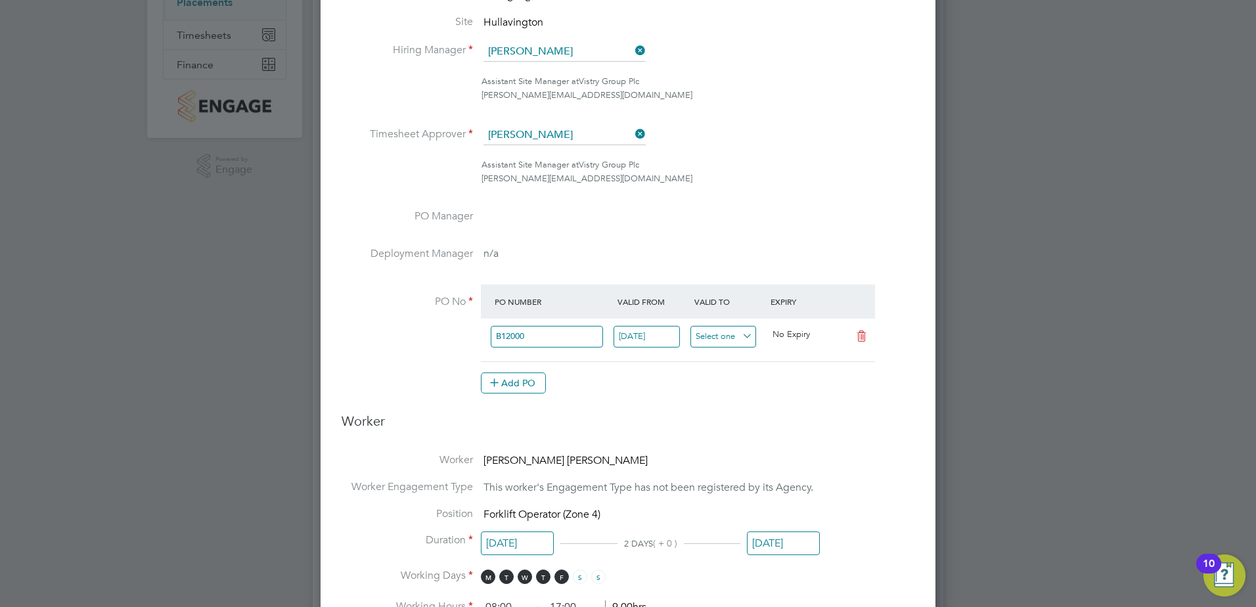
click at [735, 341] on input at bounding box center [723, 337] width 66 height 22
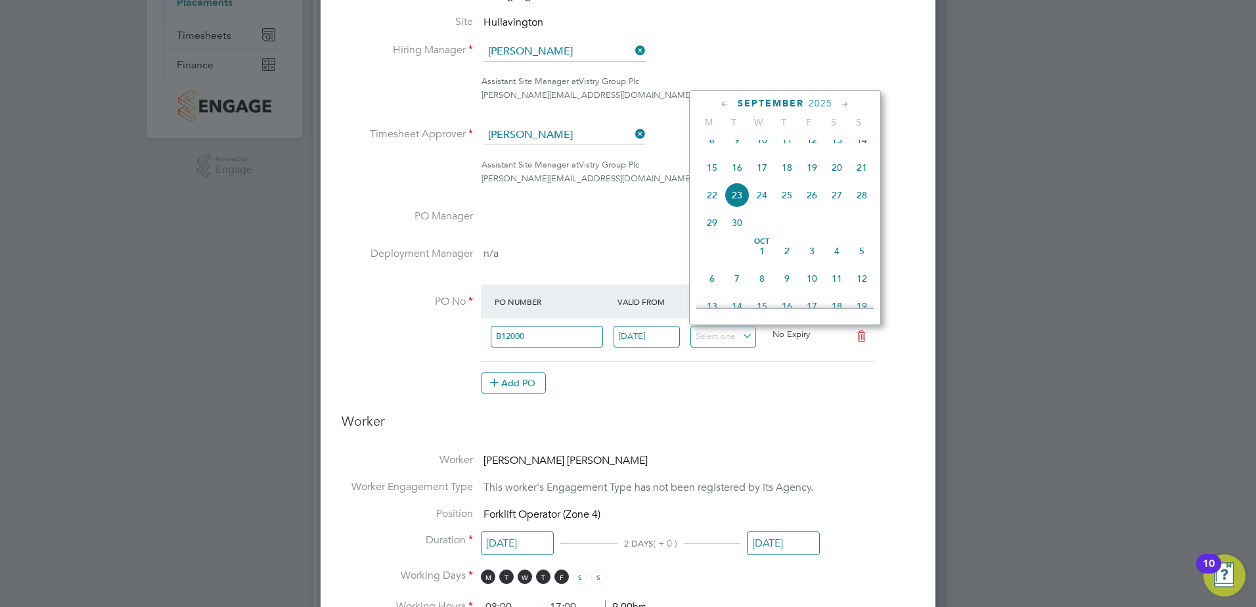
click at [850, 101] on icon at bounding box center [845, 104] width 12 height 14
click at [807, 230] on span "21" at bounding box center [811, 218] width 25 height 25
type input "[DATE]"
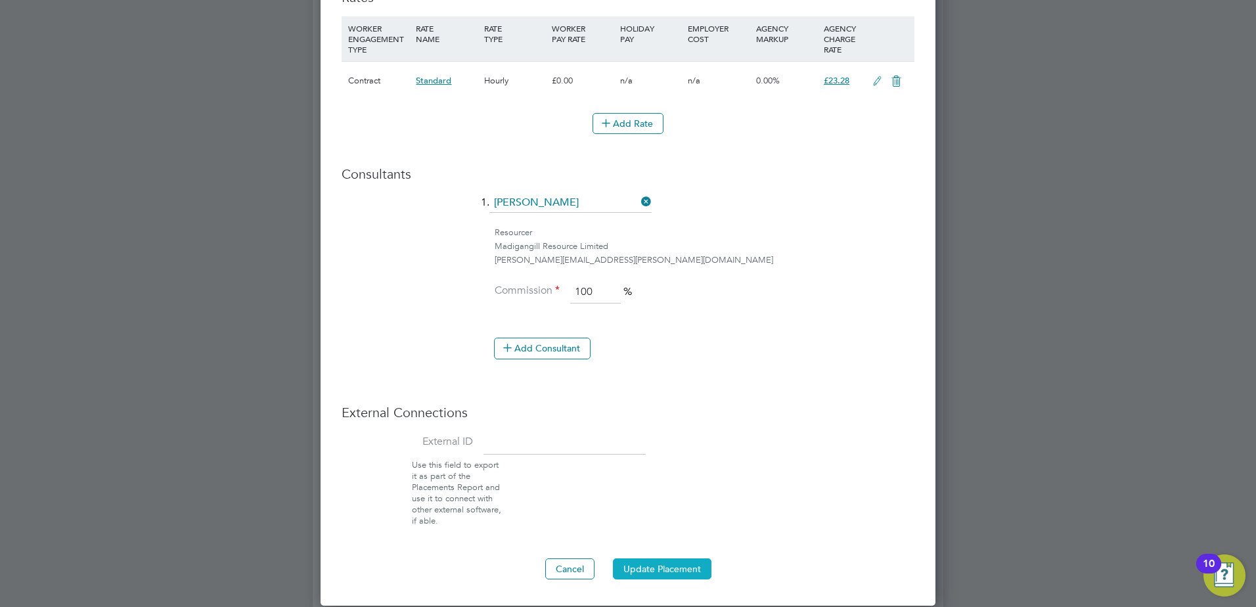
click at [667, 558] on button "Update Placement" at bounding box center [662, 568] width 98 height 21
